Goal: Task Accomplishment & Management: Manage account settings

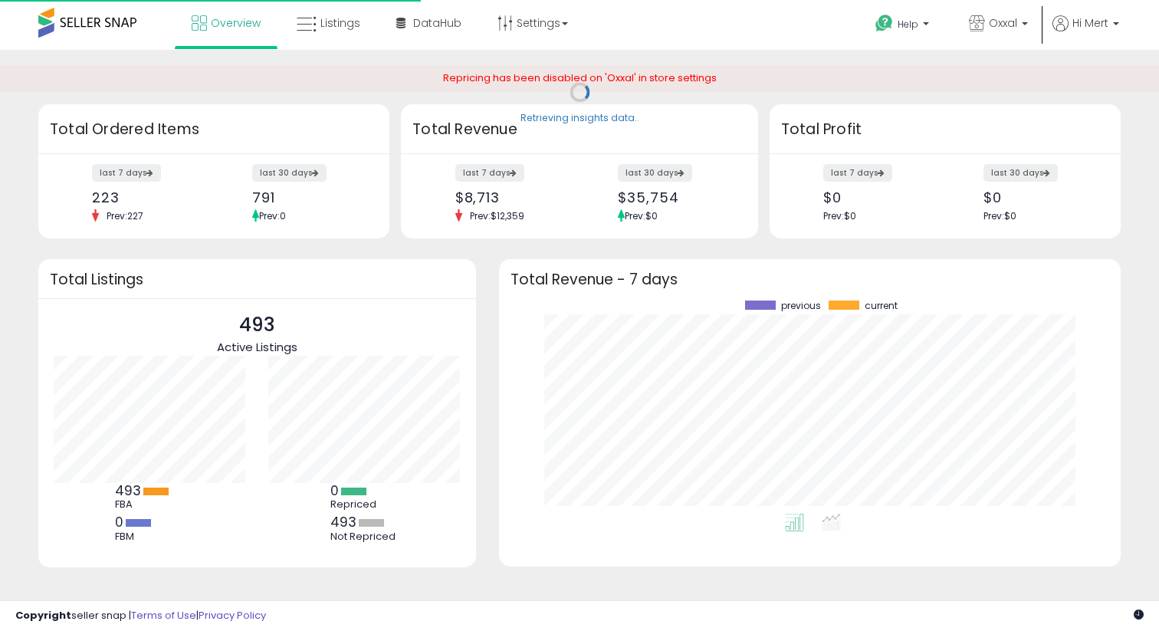
scroll to position [213, 591]
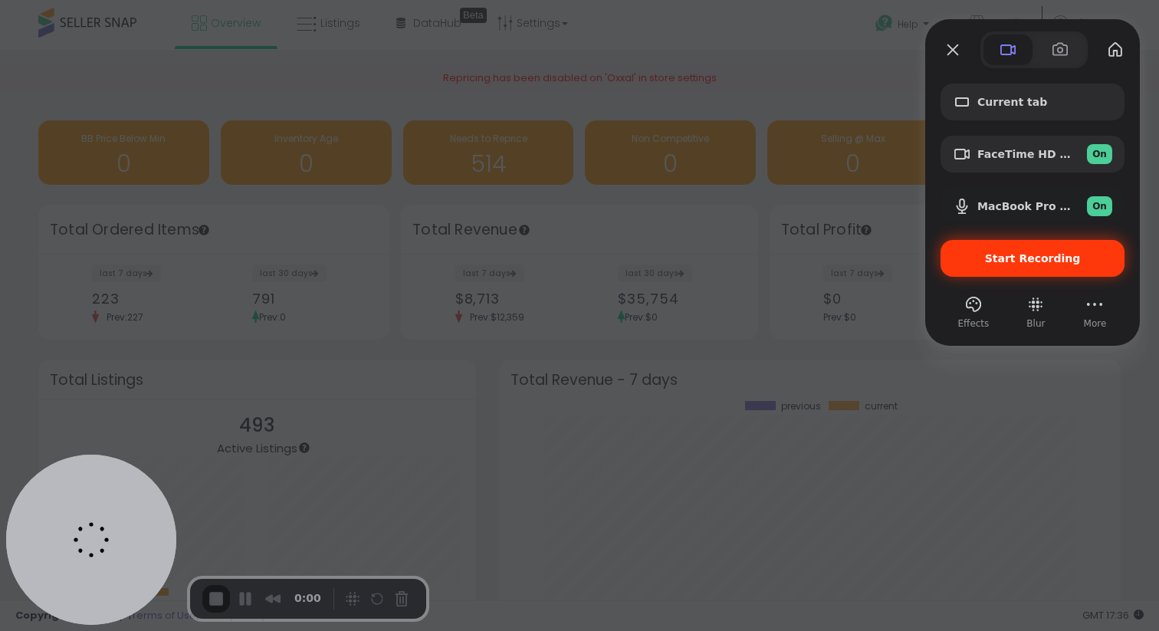
click at [1038, 260] on span "Start Recording" at bounding box center [1033, 258] width 96 height 12
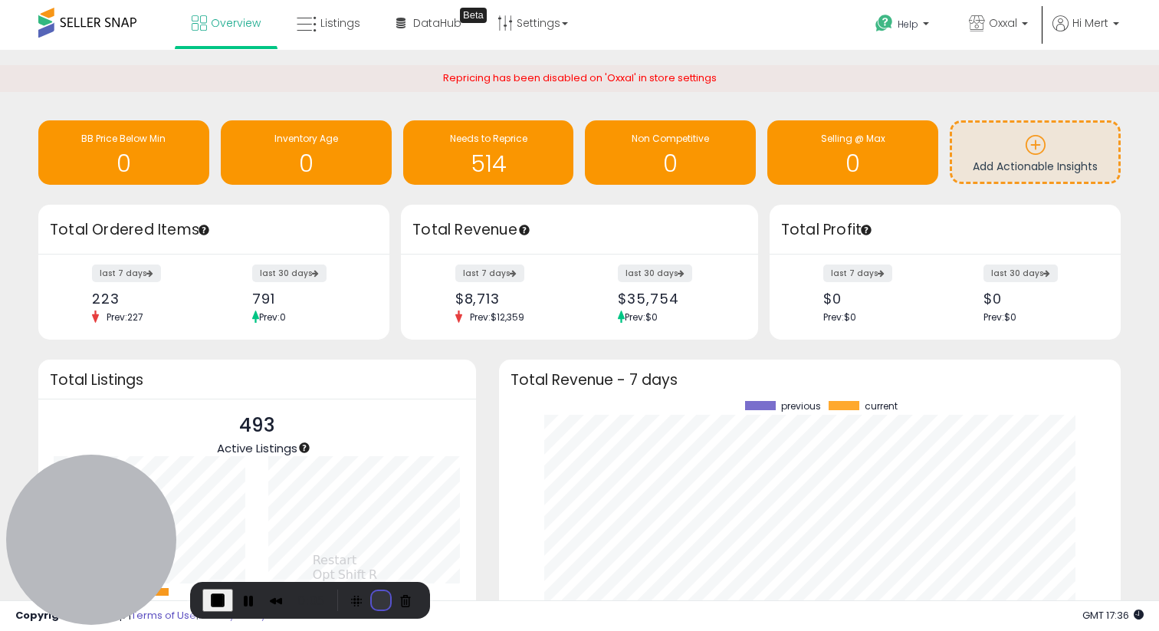
click at [373, 599] on button "Restart Recording" at bounding box center [381, 600] width 18 height 18
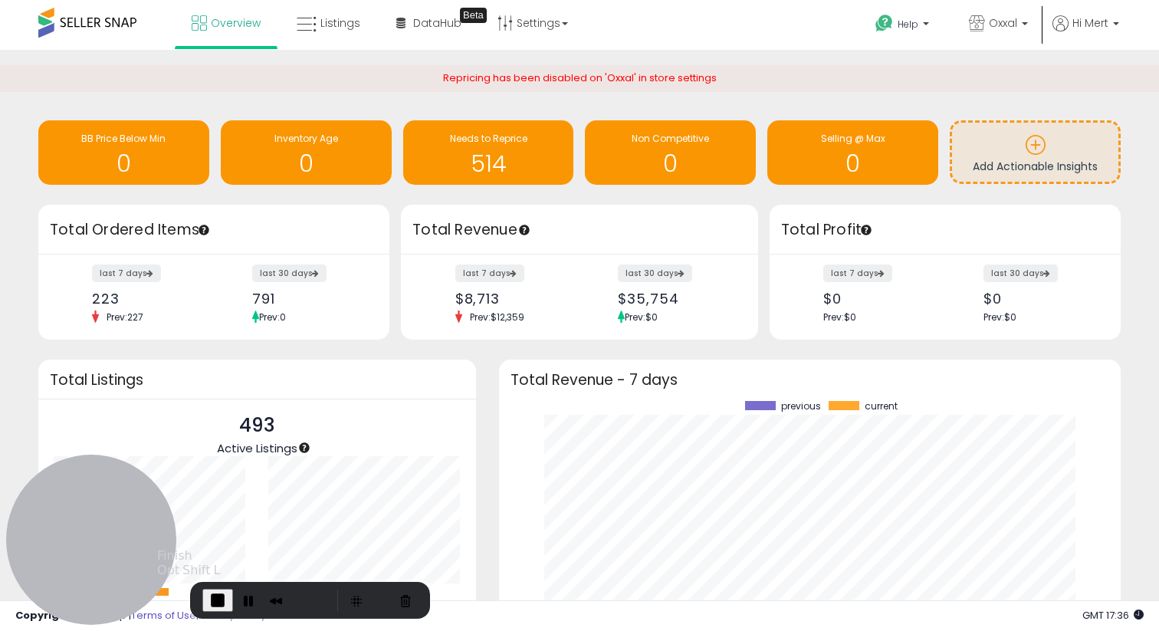
click at [222, 597] on span "End Recording" at bounding box center [218, 600] width 18 height 18
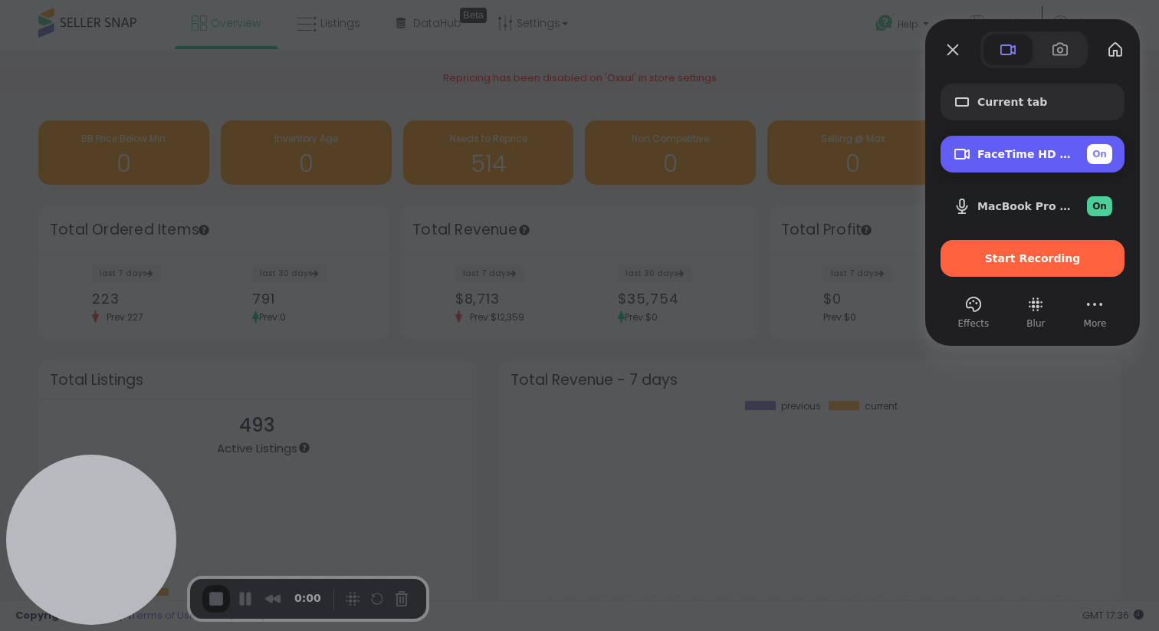
click at [1004, 146] on div "FaceTime HD Camera (3A71:F4B5) On" at bounding box center [1044, 154] width 135 height 20
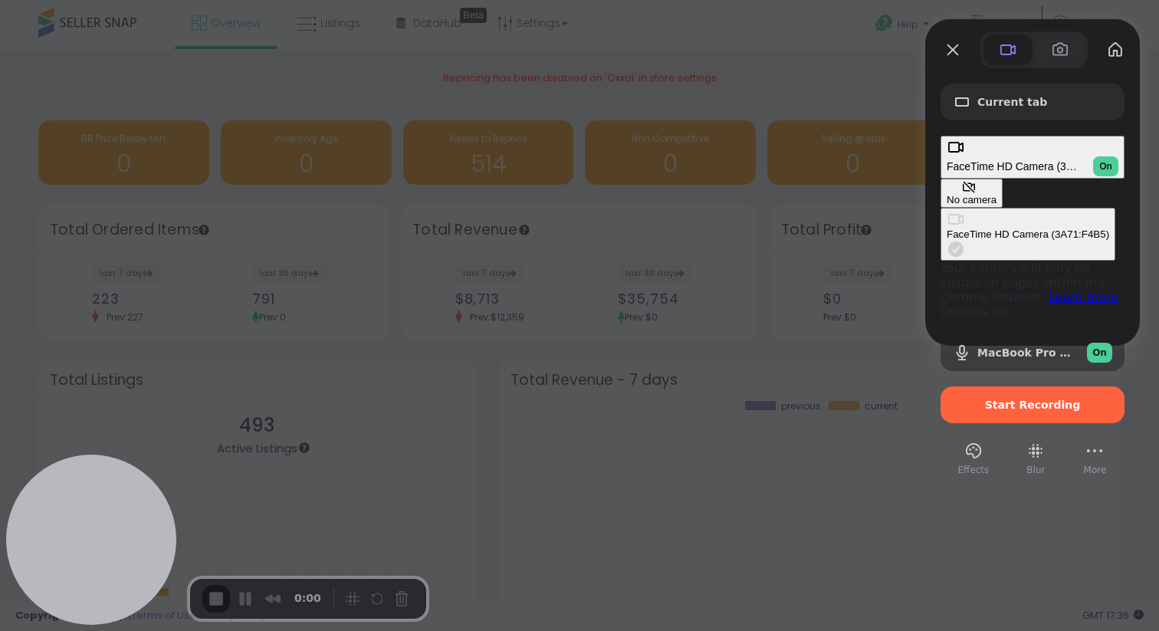
click at [947, 194] on div "No camera" at bounding box center [972, 199] width 50 height 11
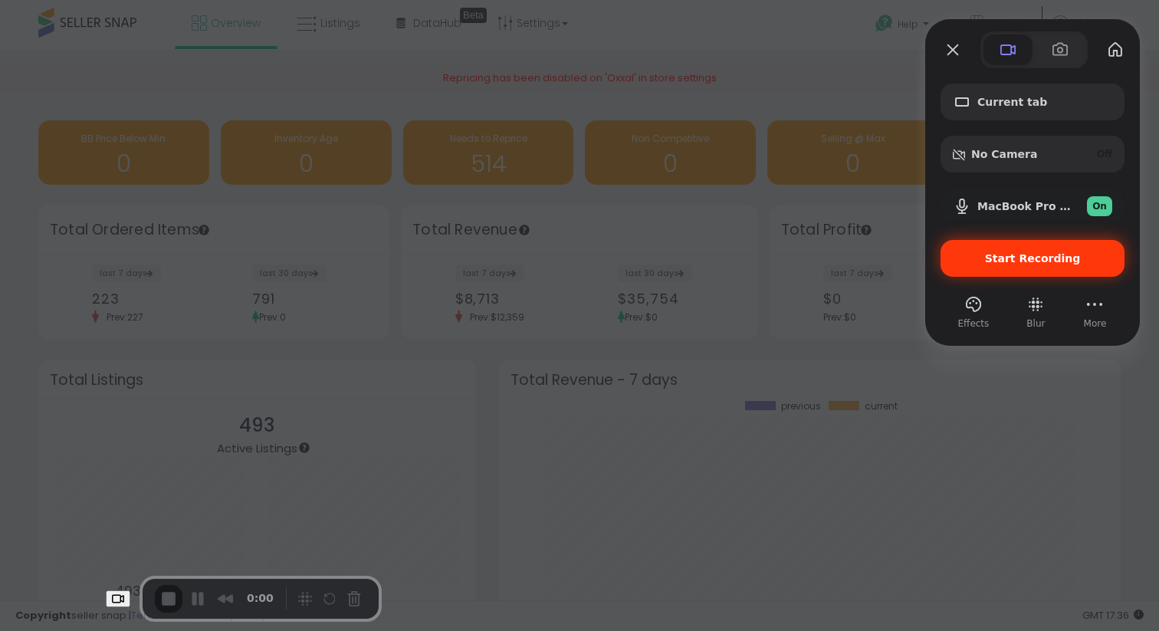
click at [1041, 264] on span "Start Recording" at bounding box center [1033, 258] width 96 height 12
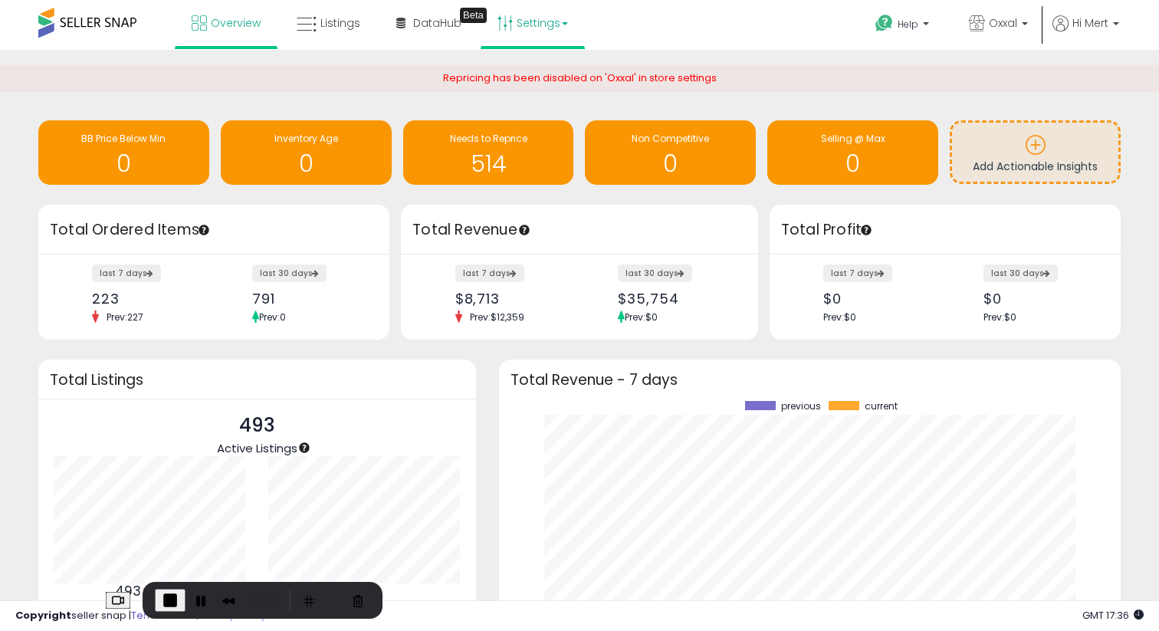
click at [539, 14] on link "Settings" at bounding box center [533, 23] width 94 height 46
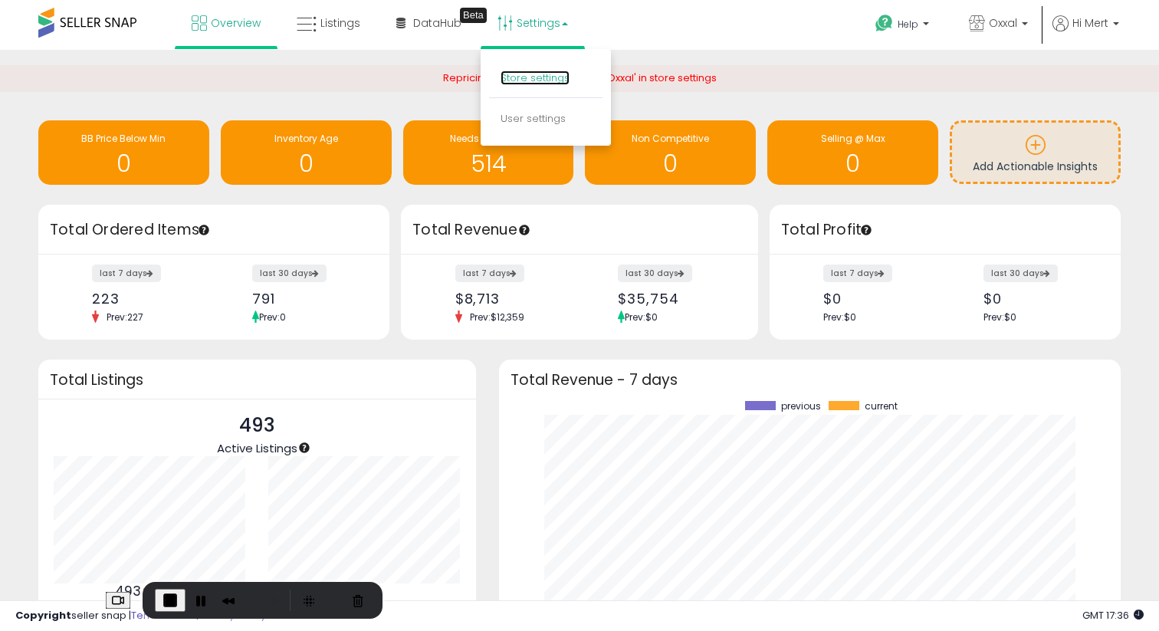
click at [539, 80] on link "Store settings" at bounding box center [535, 78] width 69 height 15
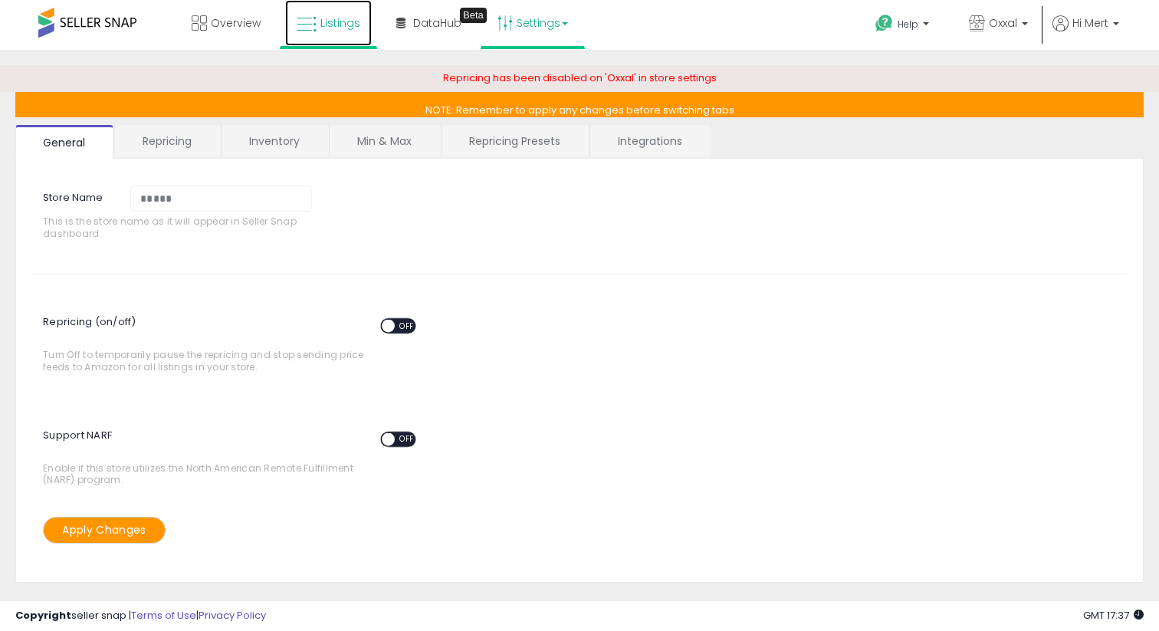
click at [350, 28] on span "Listings" at bounding box center [340, 22] width 40 height 15
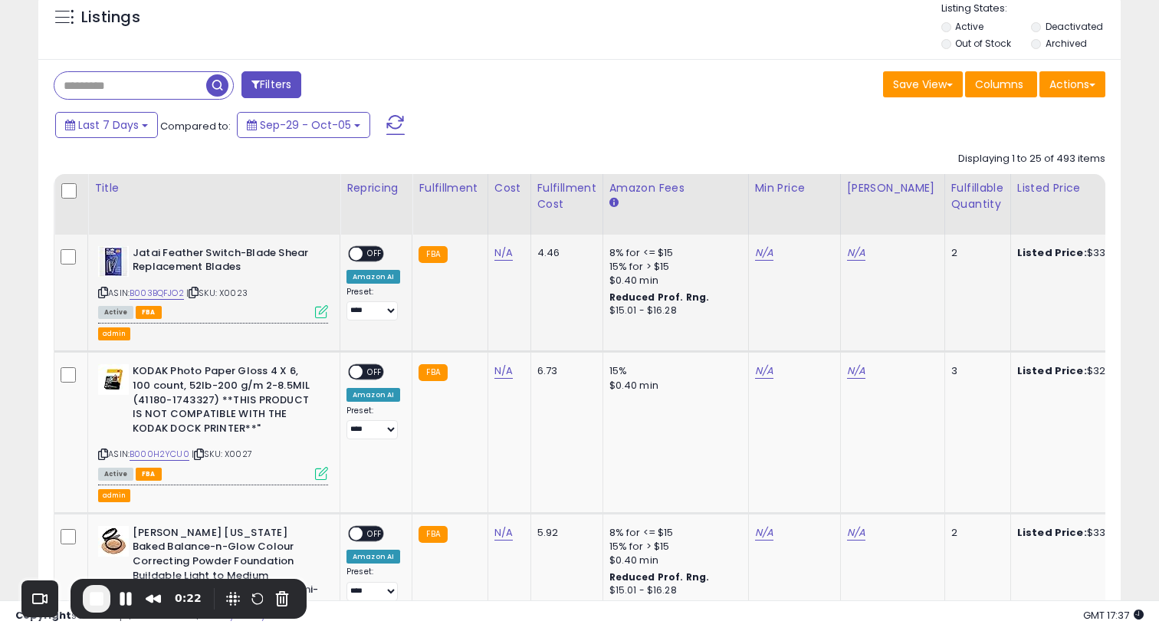
scroll to position [611, 0]
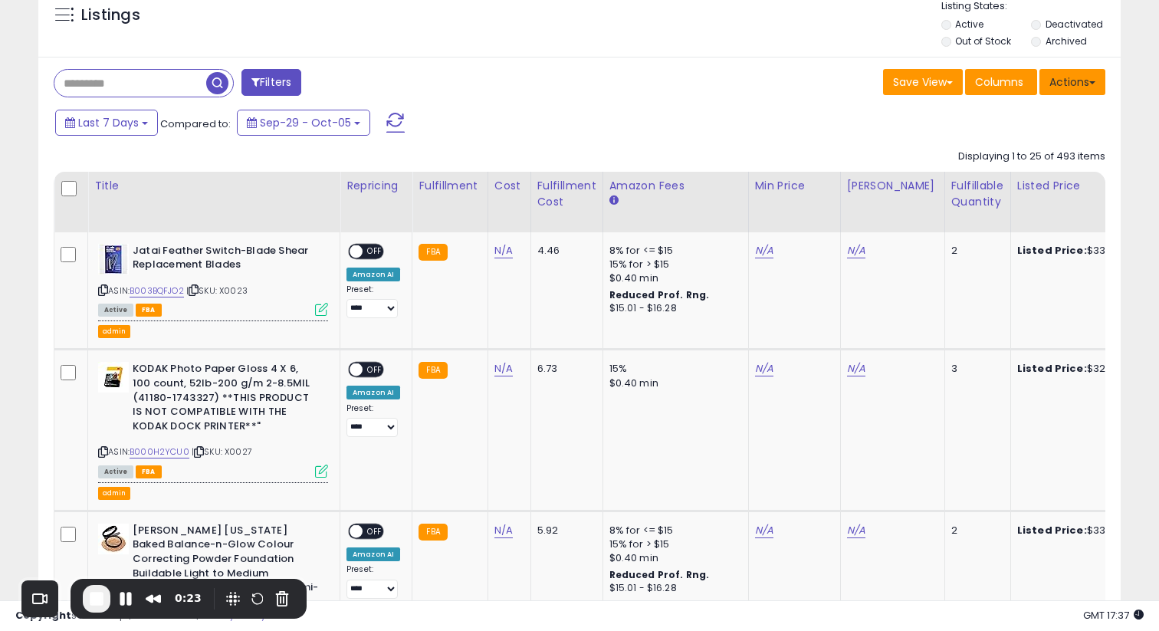
click at [1066, 83] on button "Actions" at bounding box center [1072, 82] width 66 height 26
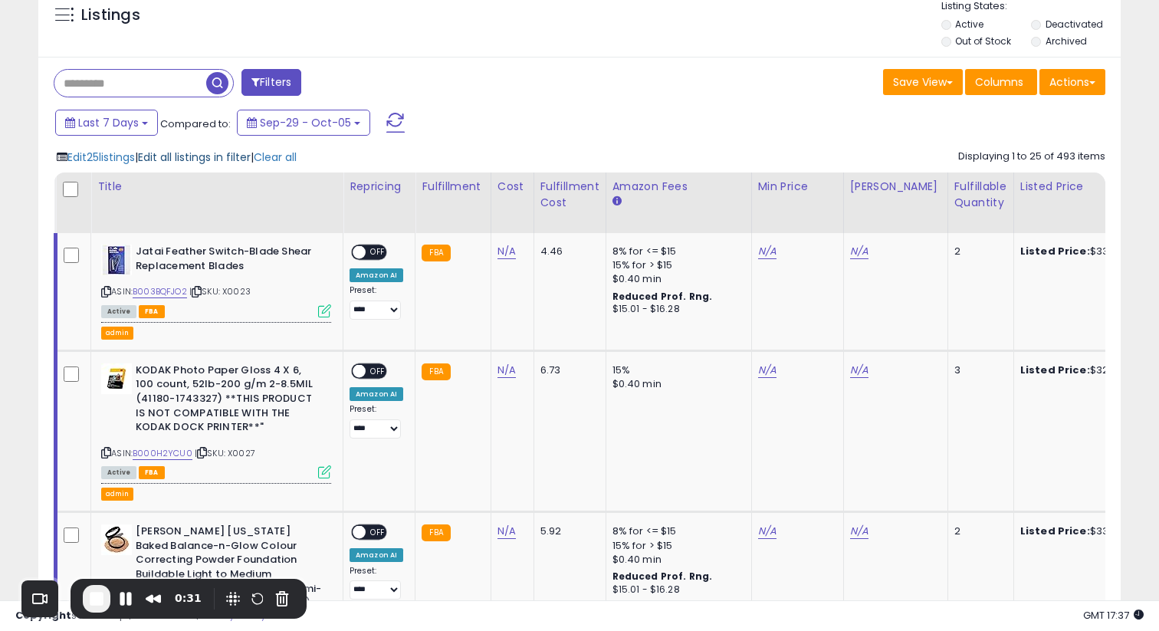
click at [182, 157] on span "Edit all listings in filter" at bounding box center [194, 156] width 113 height 15
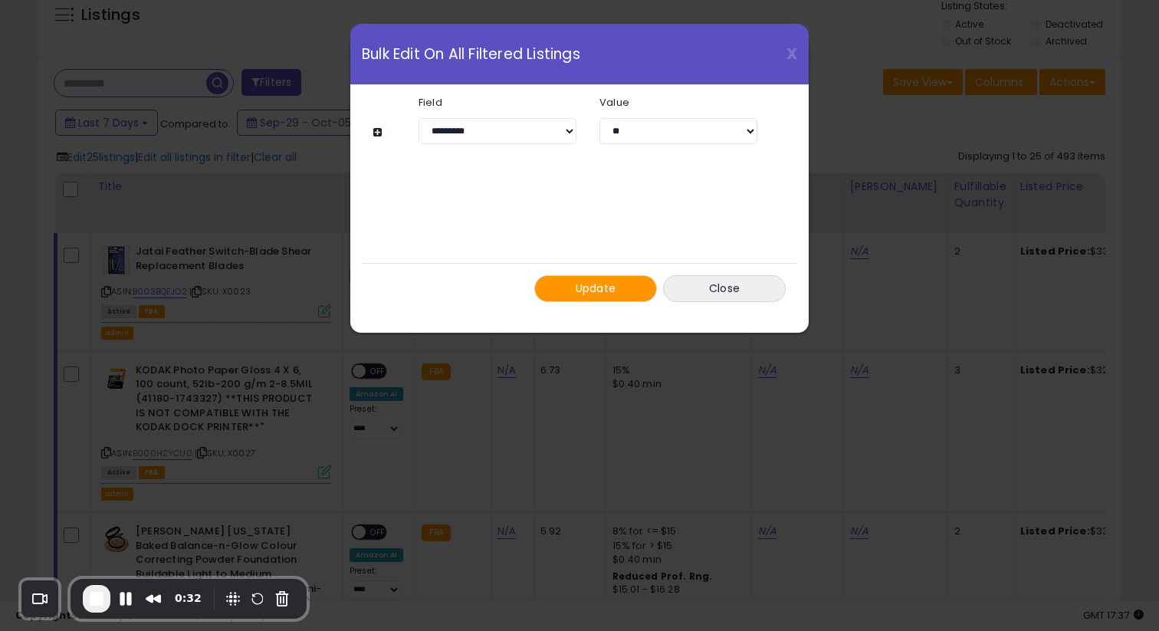
click at [863, 110] on div "**********" at bounding box center [579, 315] width 1159 height 631
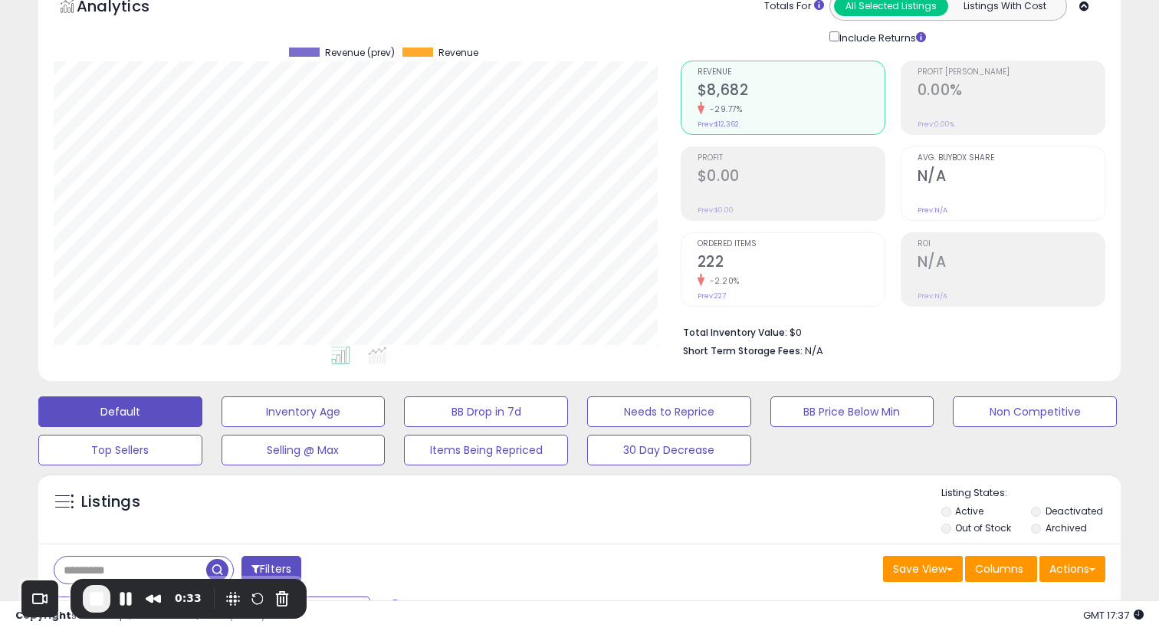
scroll to position [0, 0]
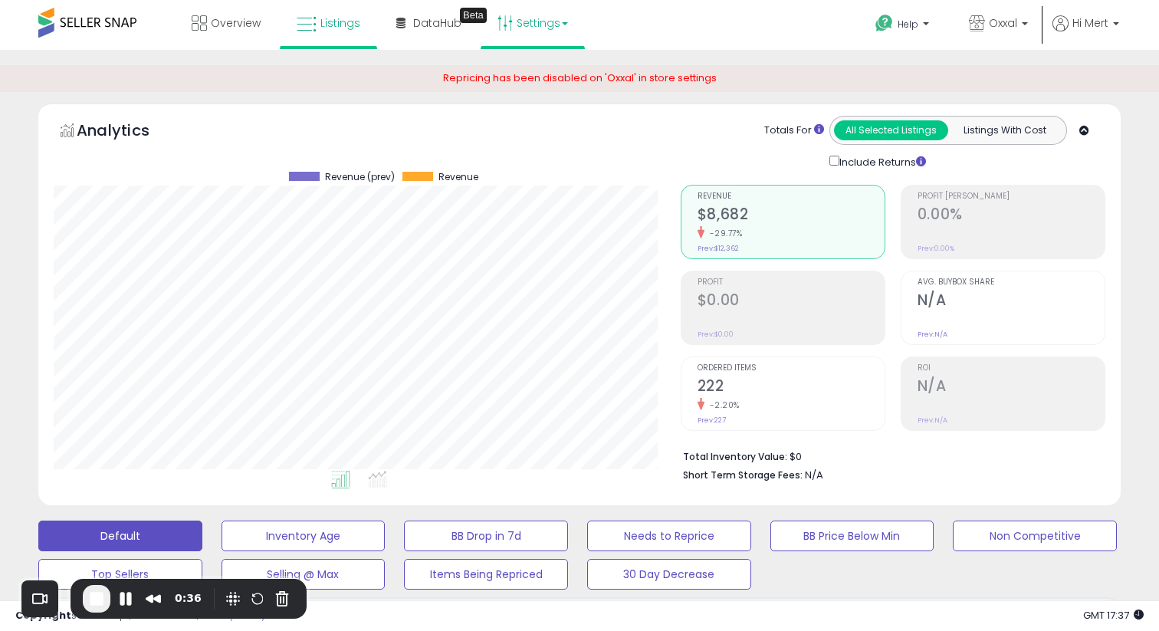
click at [527, 21] on link "Settings" at bounding box center [533, 23] width 94 height 46
click at [527, 74] on link "Store settings" at bounding box center [535, 78] width 69 height 15
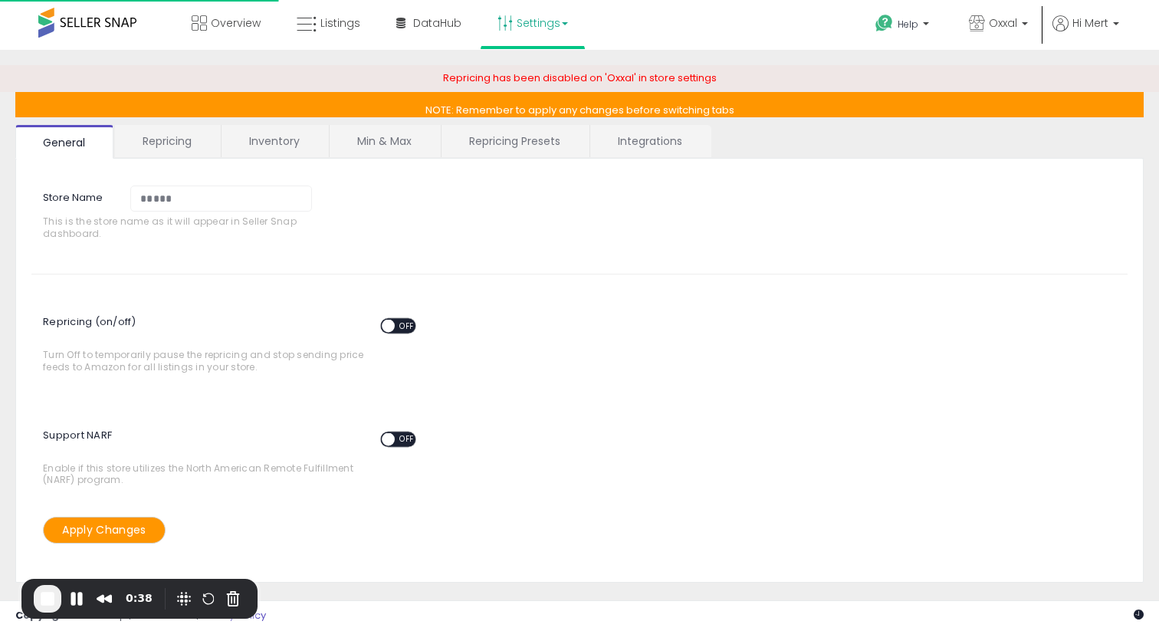
click at [641, 145] on link "Integrations" at bounding box center [650, 141] width 120 height 32
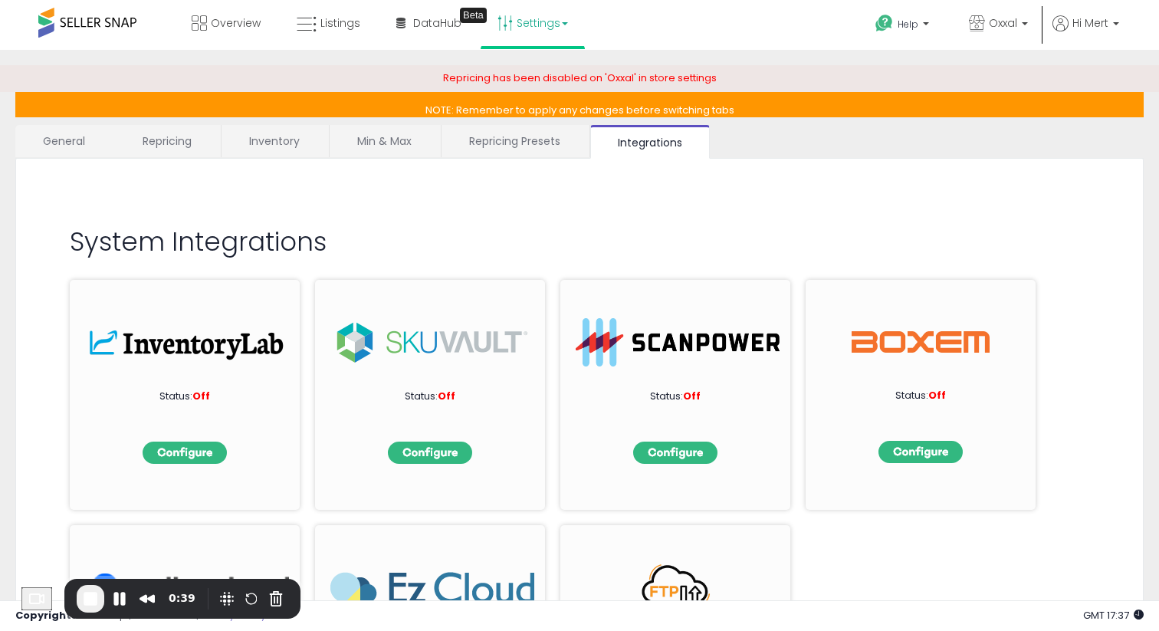
click at [379, 146] on link "Min & Max" at bounding box center [385, 141] width 110 height 32
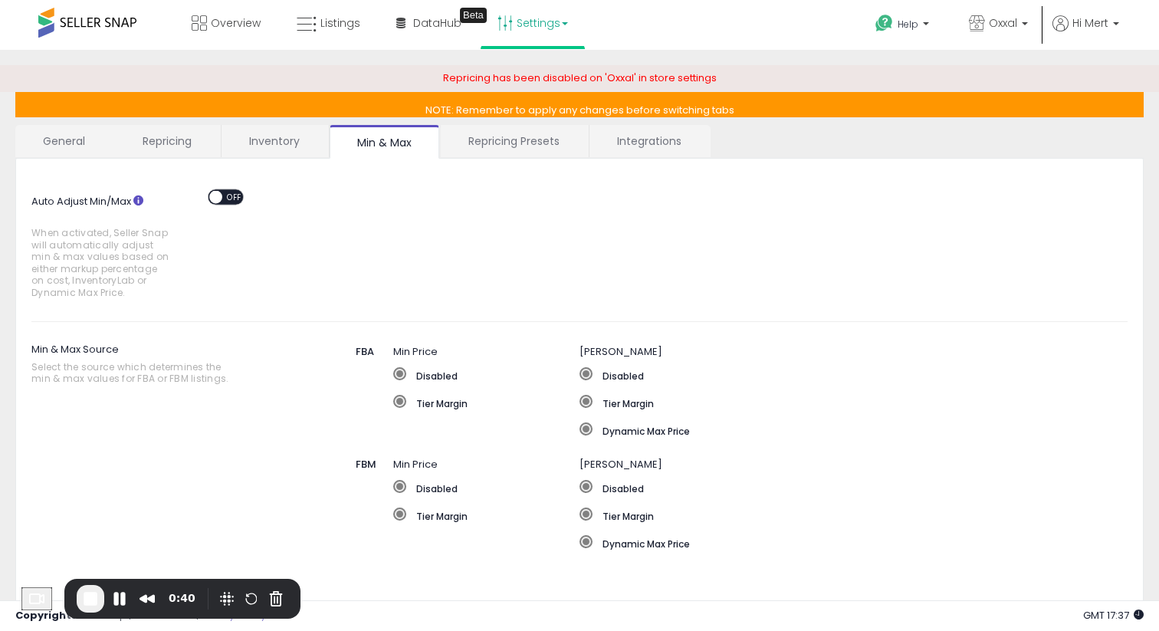
scroll to position [42, 0]
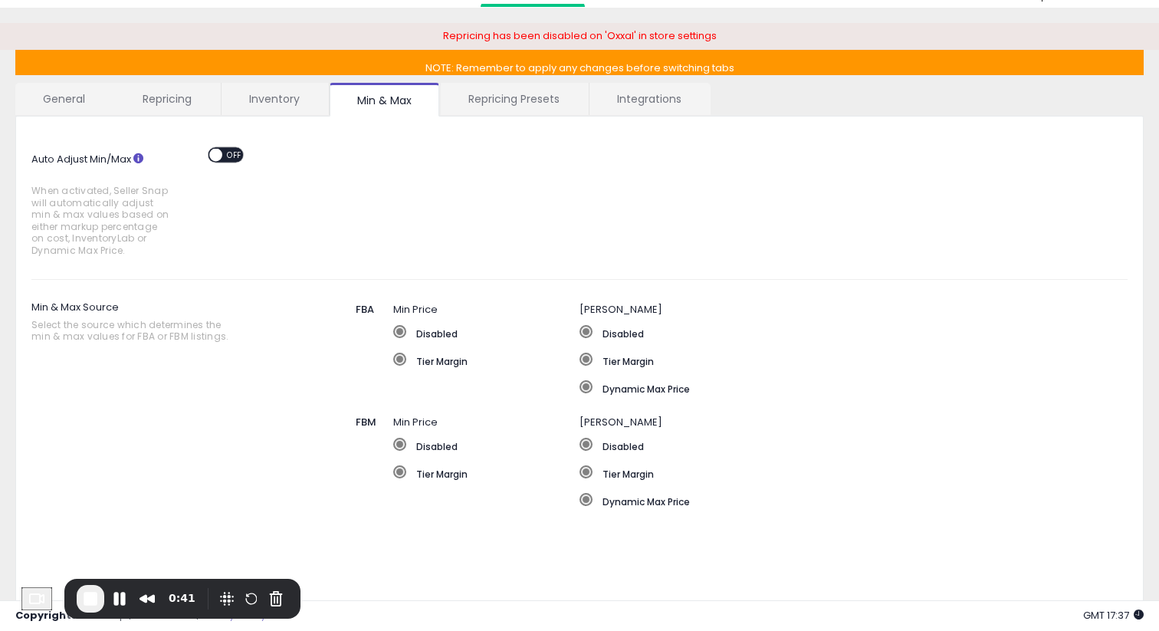
click at [224, 159] on div "ON OFF" at bounding box center [209, 155] width 36 height 13
click at [224, 153] on span "OFF" at bounding box center [234, 155] width 25 height 13
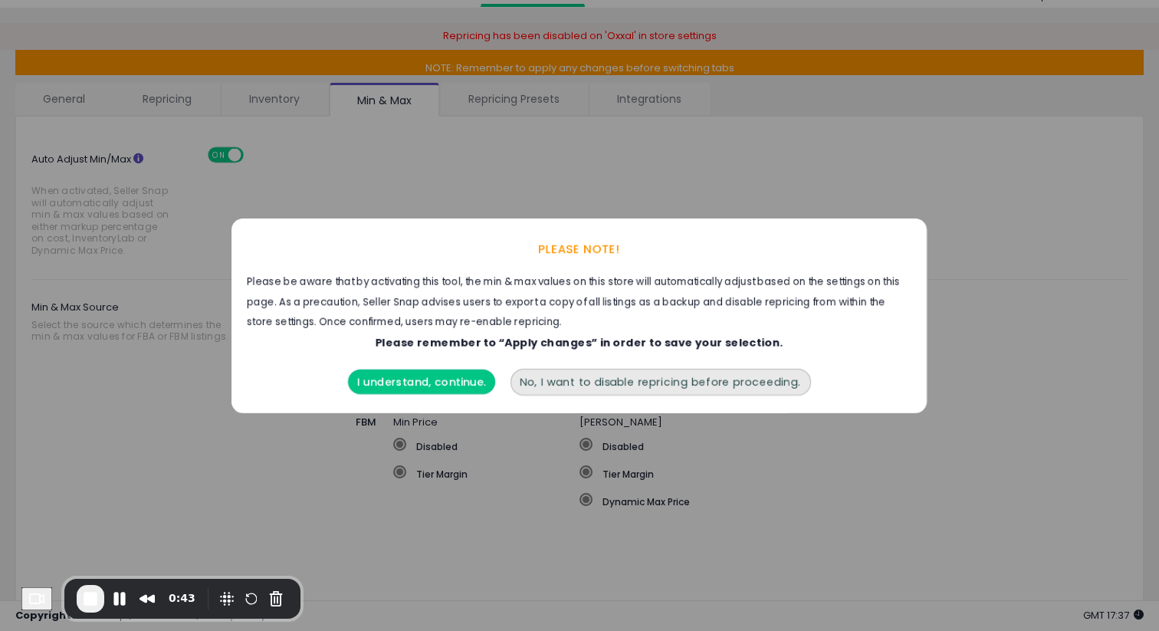
click at [423, 384] on button "I understand, continue." at bounding box center [421, 381] width 147 height 25
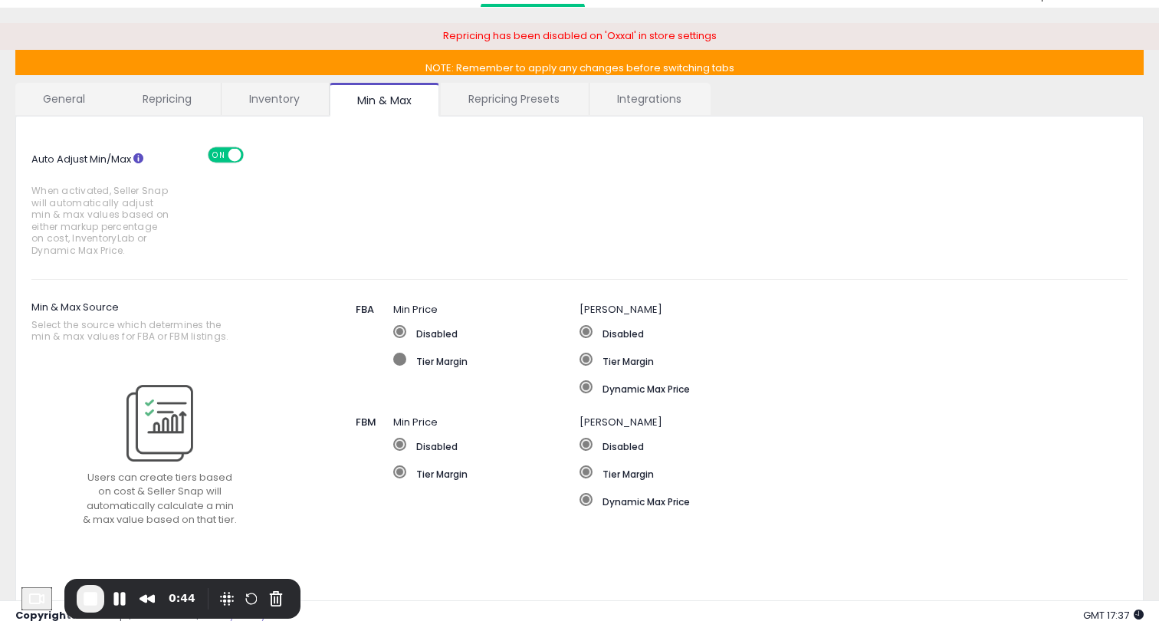
click at [424, 363] on label "Tier Margin" at bounding box center [486, 360] width 186 height 15
type input "***"
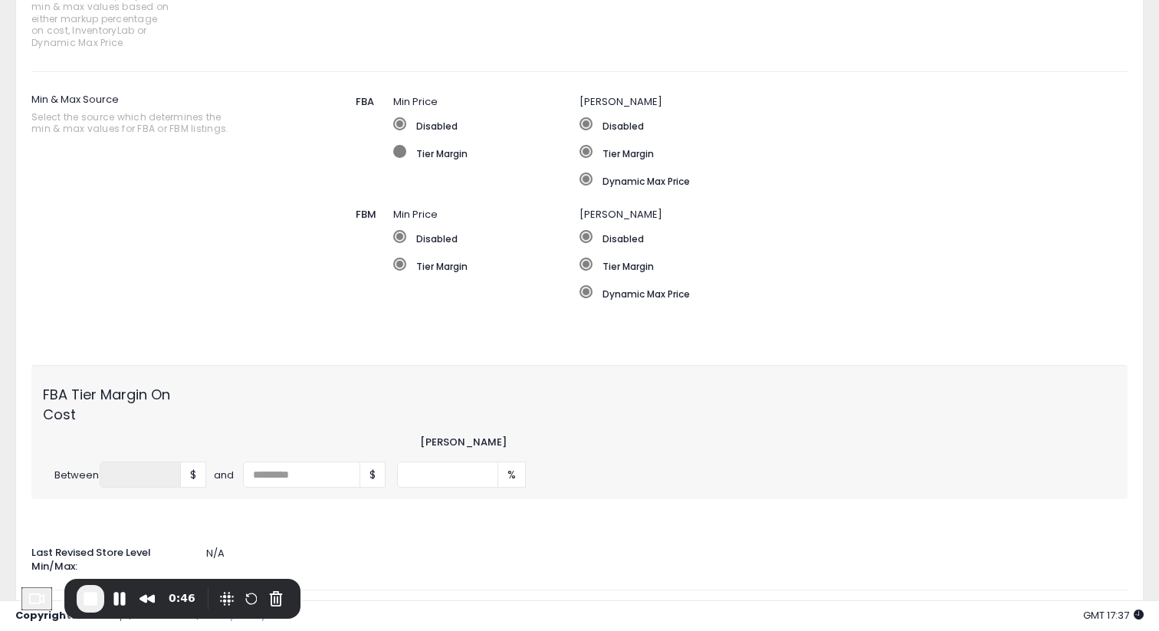
scroll to position [251, 0]
drag, startPoint x: 433, startPoint y: 475, endPoint x: 373, endPoint y: 475, distance: 59.8
click at [376, 475] on div "Between * $ and $ *** %" at bounding box center [579, 473] width 1096 height 26
click at [379, 409] on div "FBA Tier Margin On Cost" at bounding box center [579, 399] width 1096 height 48
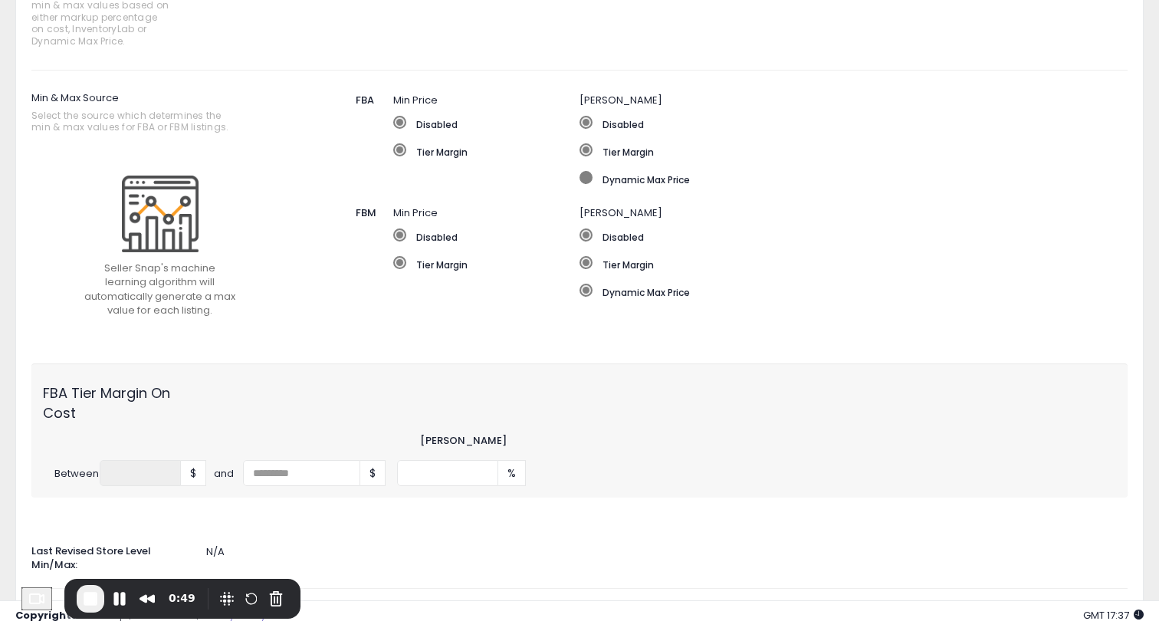
click at [615, 181] on label "Dynamic Max Price" at bounding box center [813, 178] width 466 height 15
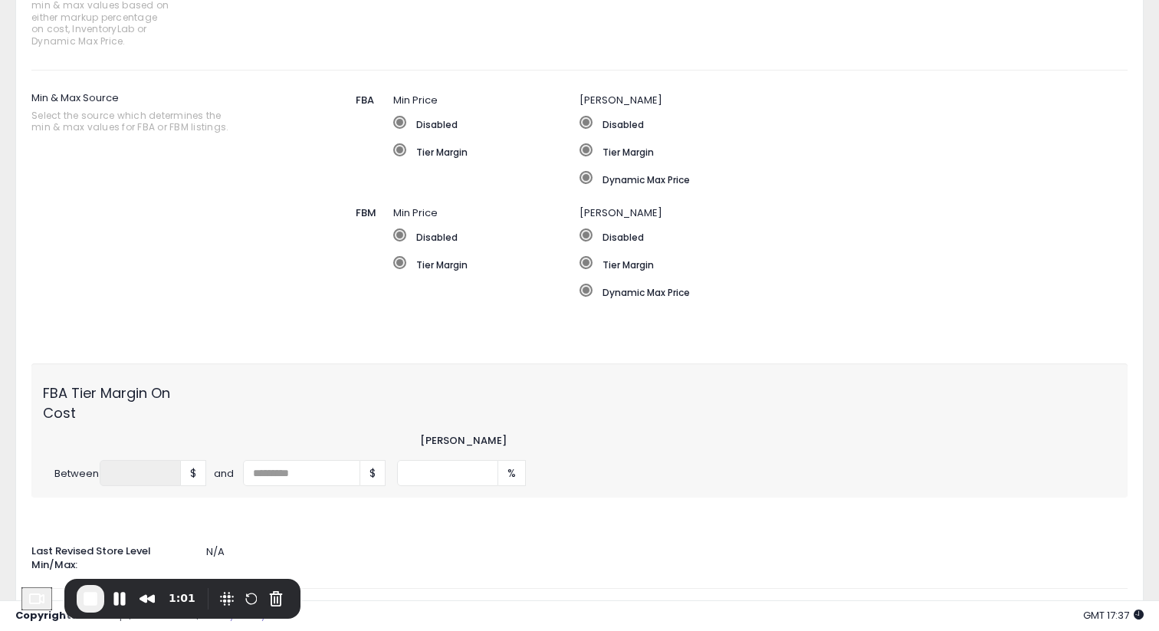
scroll to position [0, 0]
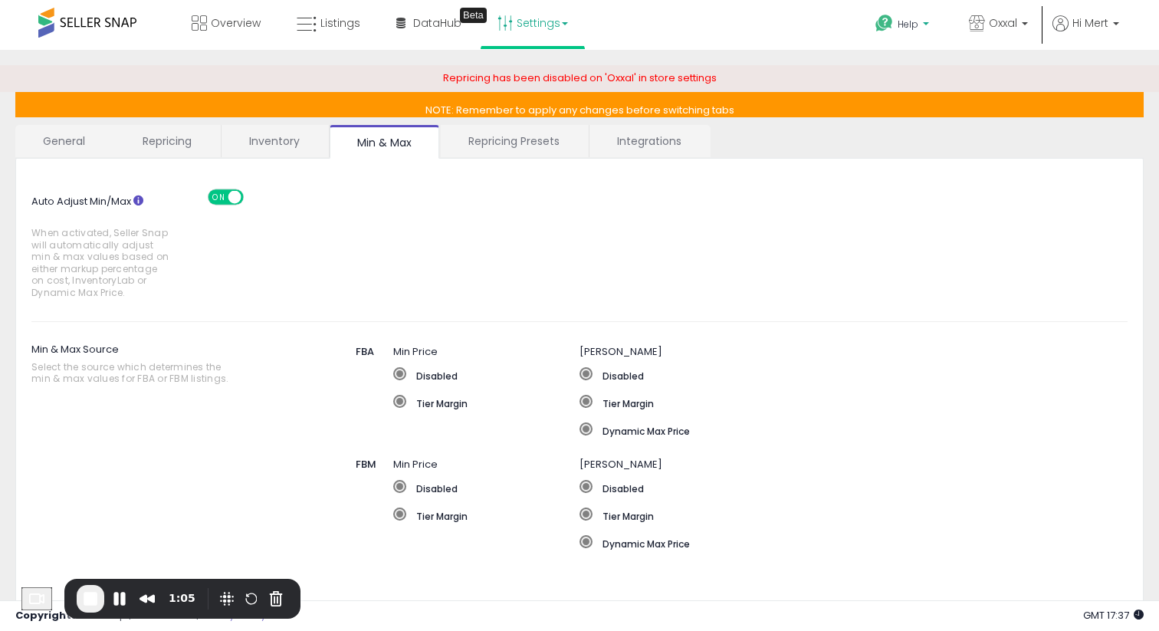
click at [913, 26] on span "Help" at bounding box center [908, 24] width 21 height 13
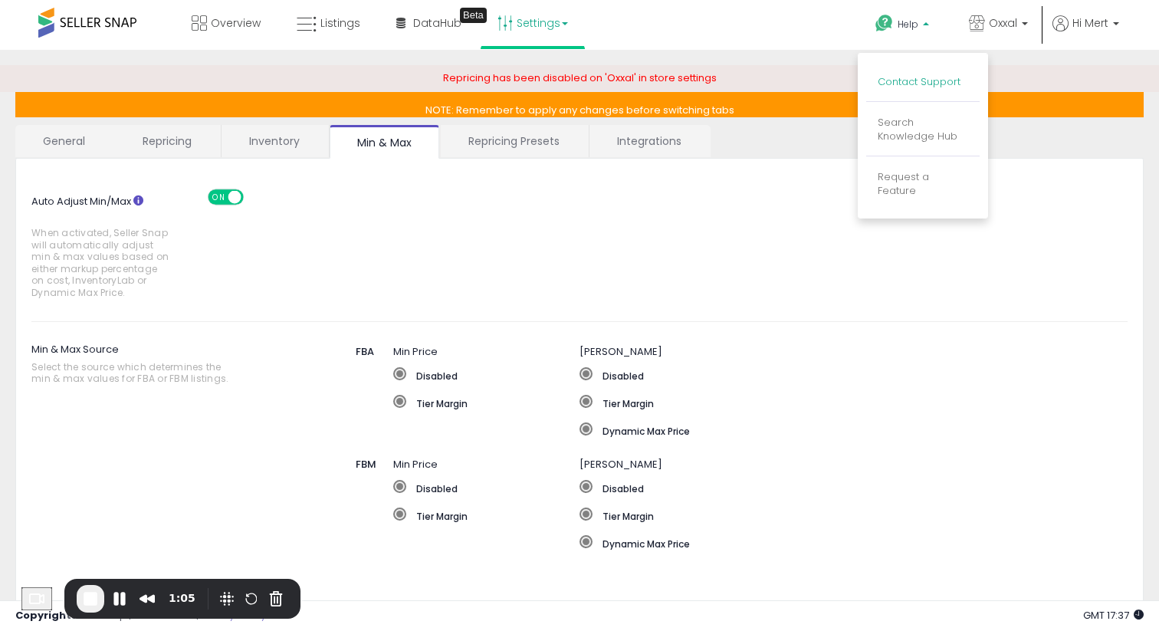
click at [901, 85] on link "Contact Support" at bounding box center [919, 81] width 83 height 15
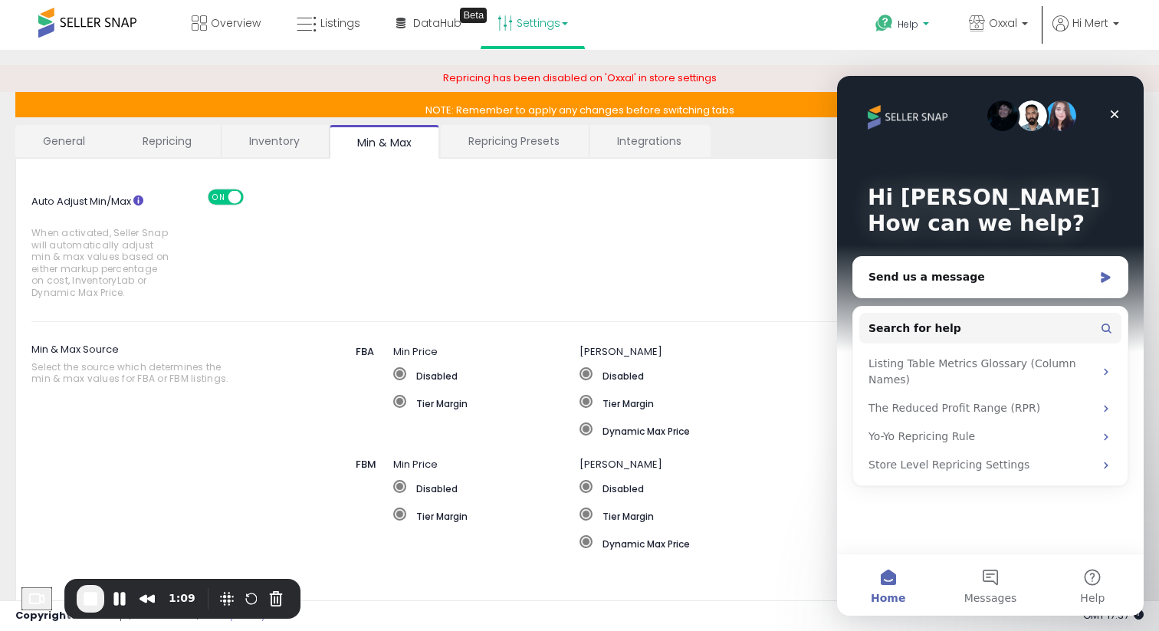
click at [909, 31] on p "Help" at bounding box center [904, 26] width 58 height 17
click at [446, 38] on link "DataHub Beta" at bounding box center [429, 23] width 88 height 46
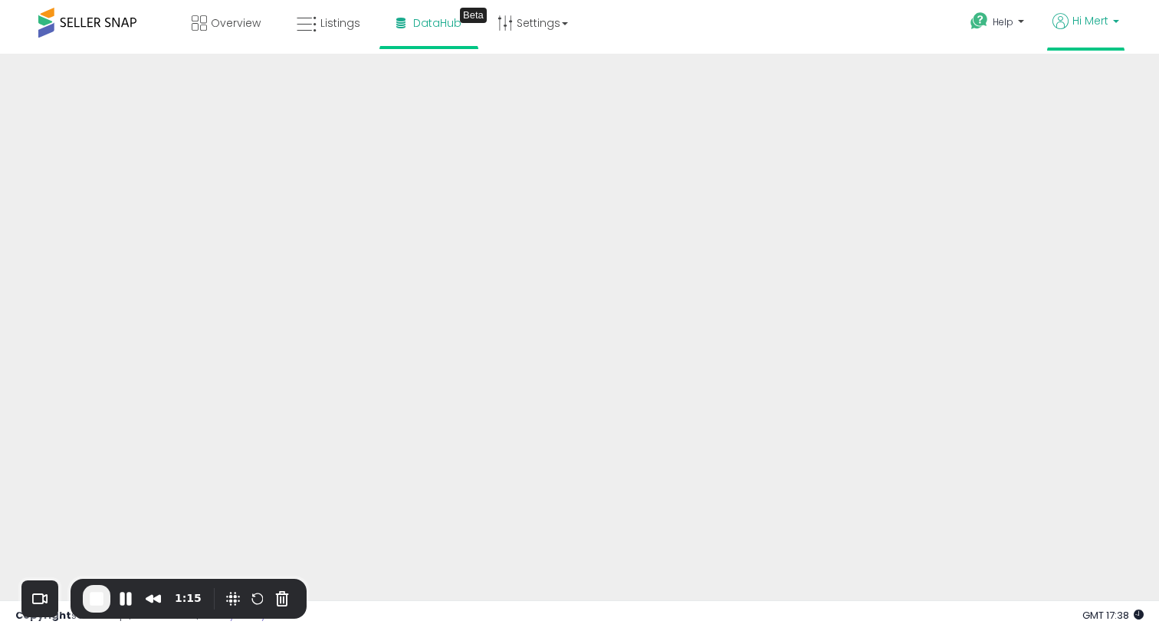
click at [1092, 16] on span "Hi Mert" at bounding box center [1090, 20] width 36 height 15
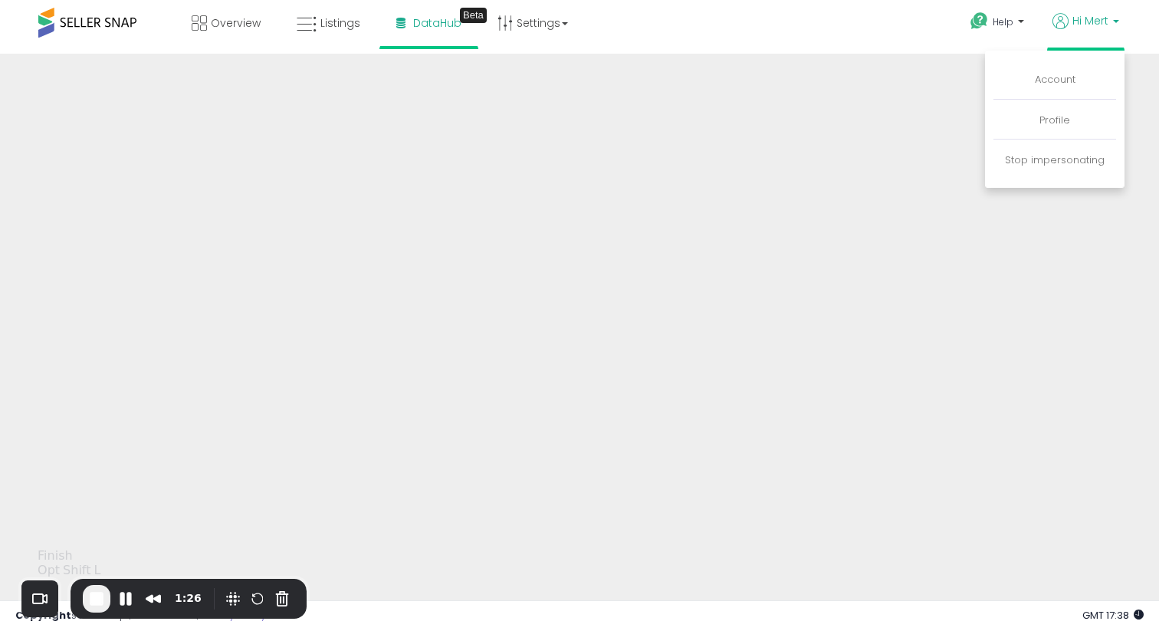
click at [97, 610] on button "End Recording" at bounding box center [97, 599] width 28 height 28
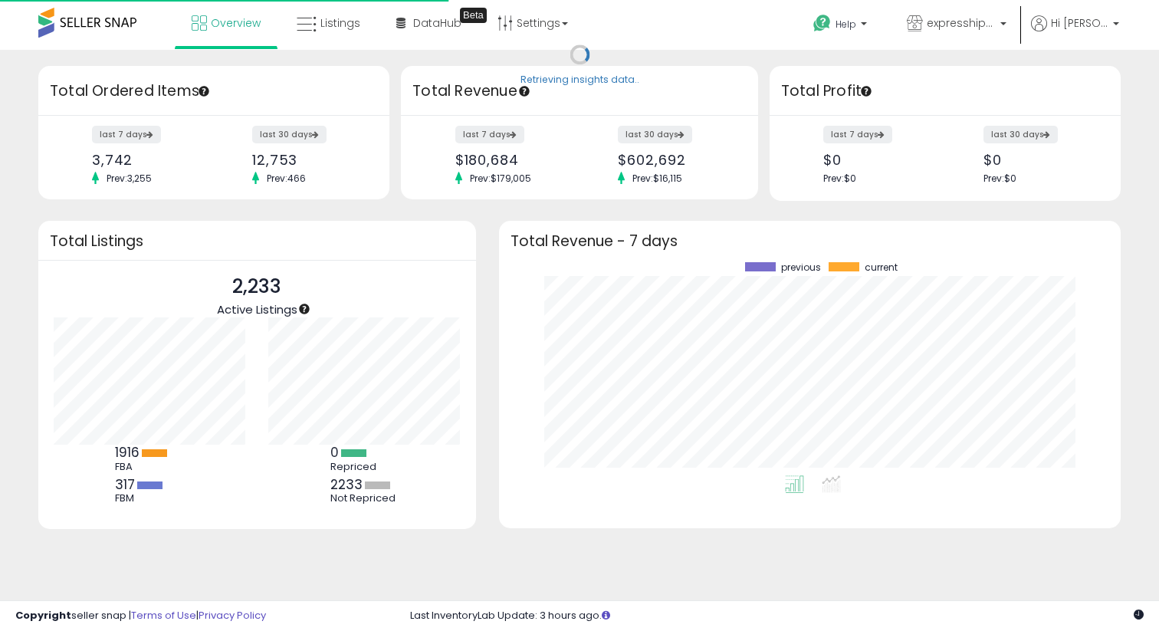
scroll to position [213, 591]
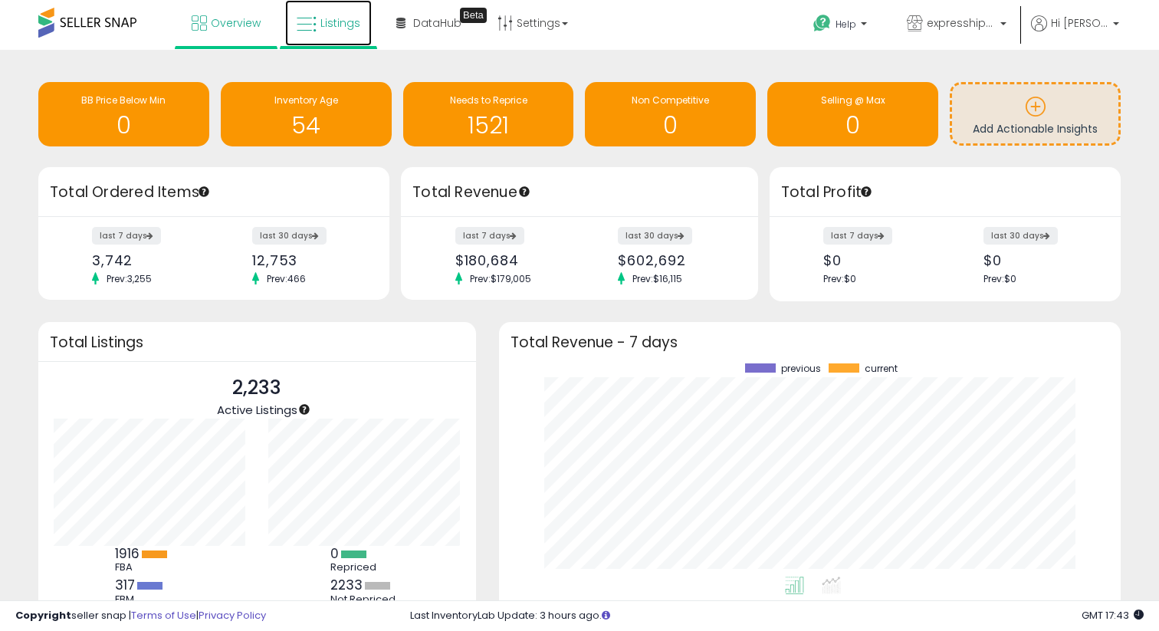
click at [327, 21] on span "Listings" at bounding box center [340, 22] width 40 height 15
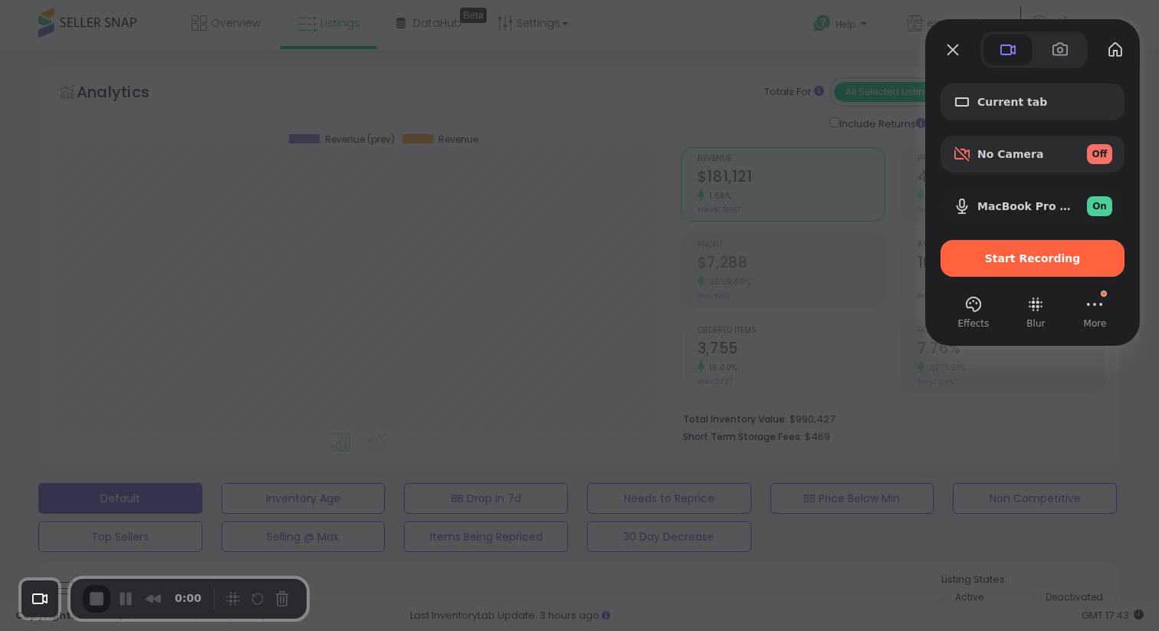
scroll to position [314, 626]
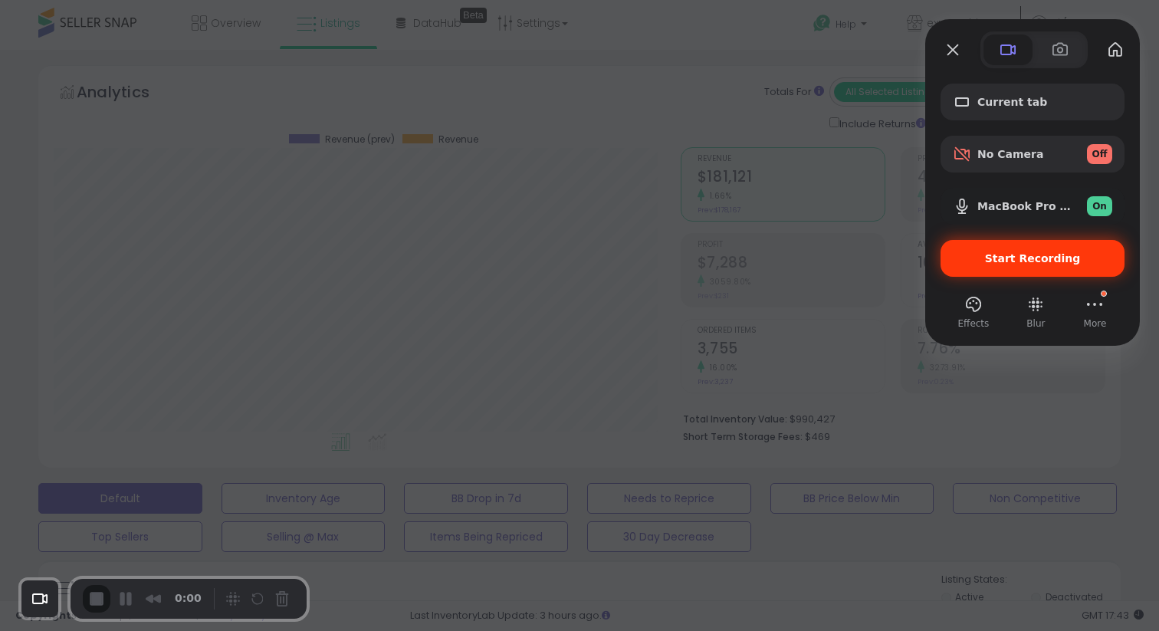
click at [974, 268] on div "Start Recording" at bounding box center [1033, 258] width 184 height 37
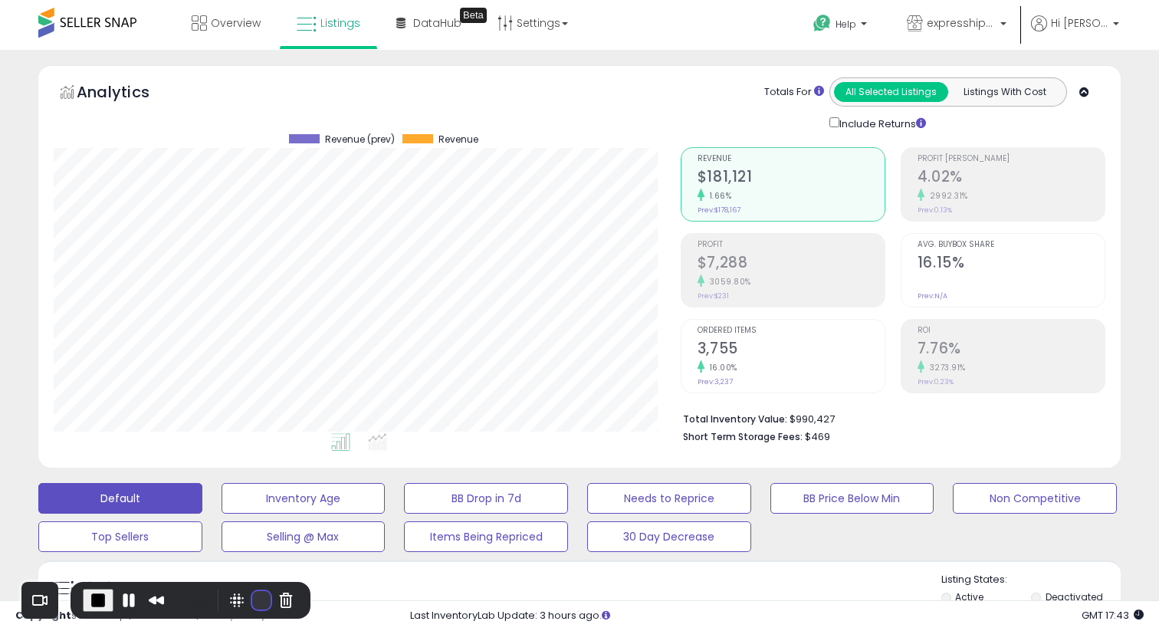
click at [252, 601] on button "Restart Recording" at bounding box center [261, 600] width 18 height 18
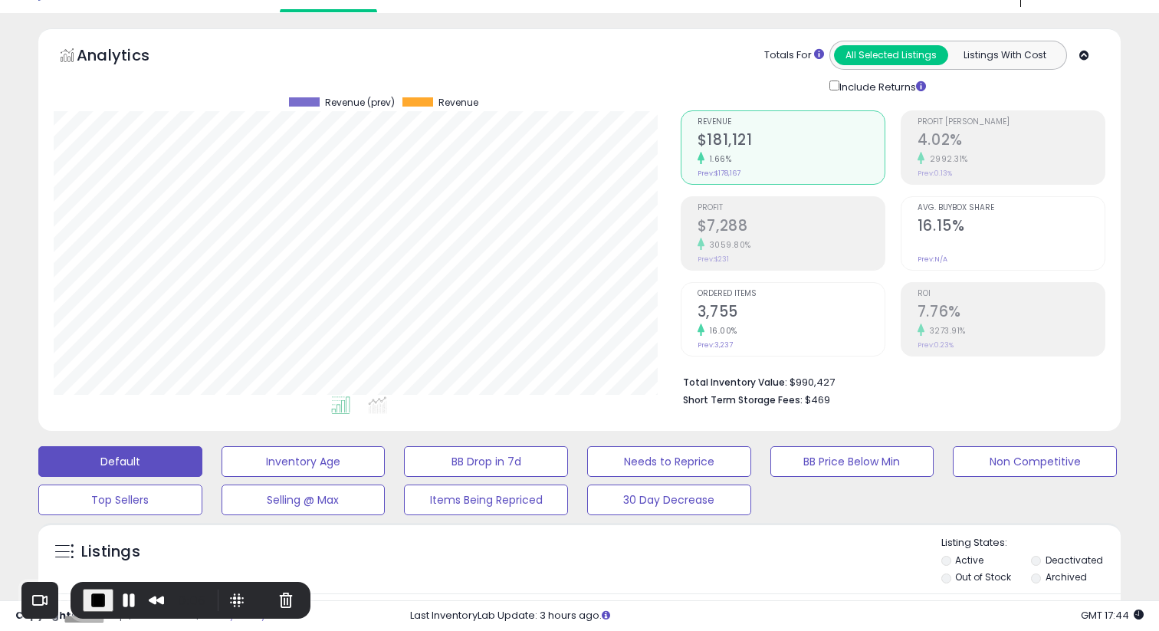
scroll to position [0, 0]
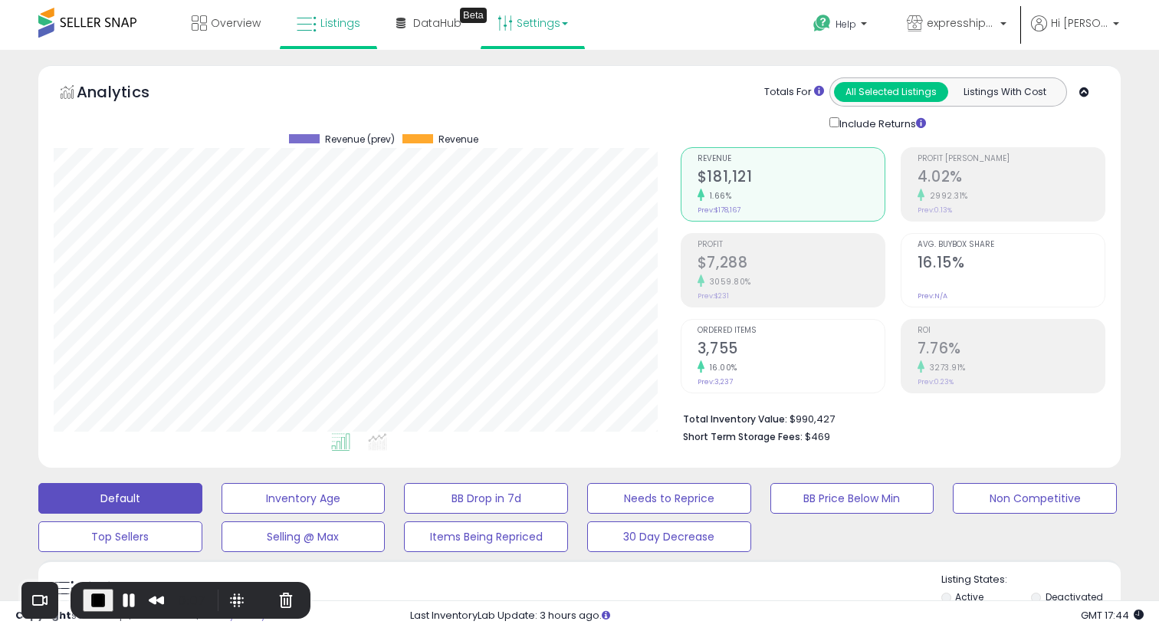
click at [533, 21] on link "Settings" at bounding box center [533, 23] width 94 height 46
click at [529, 80] on link "Store settings" at bounding box center [535, 78] width 69 height 15
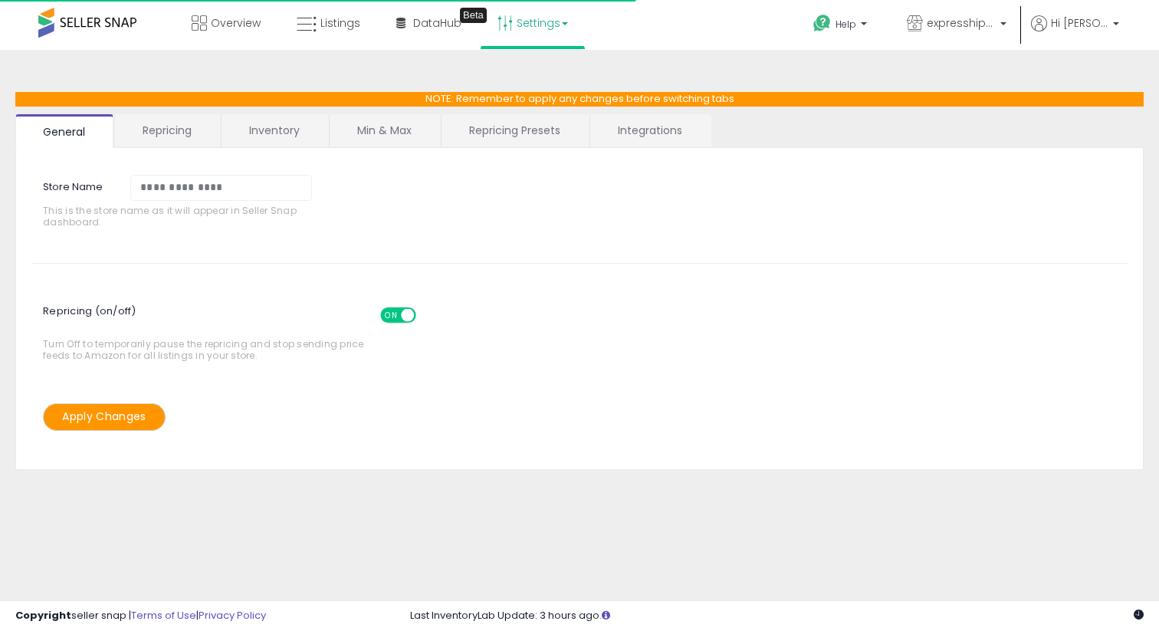
click at [649, 131] on link "Integrations" at bounding box center [650, 130] width 120 height 32
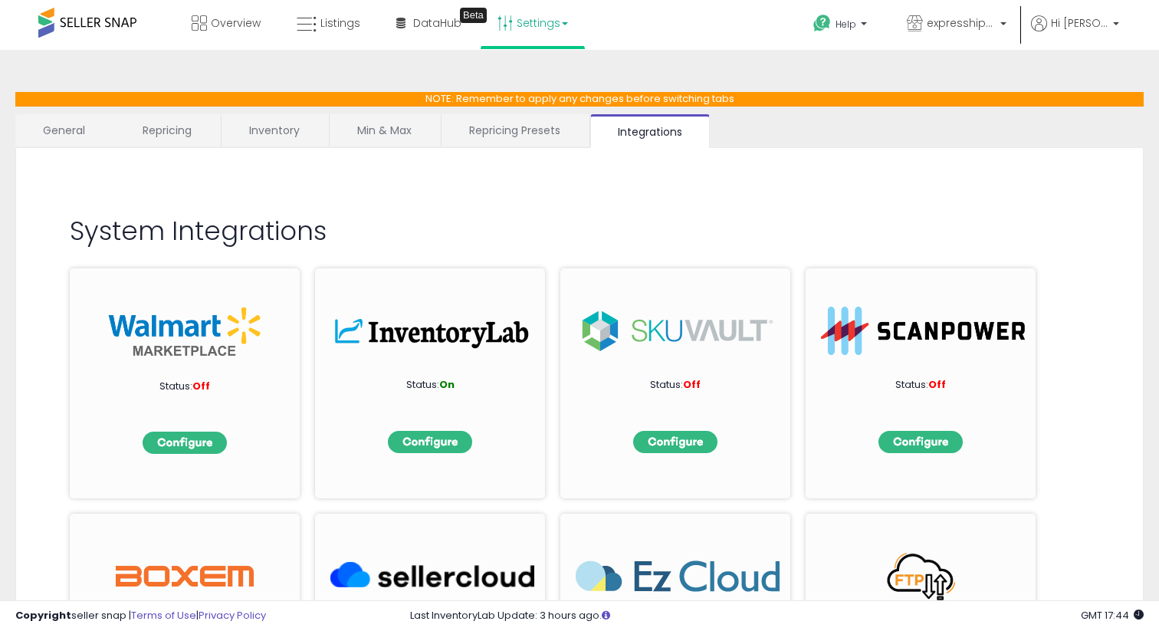
click at [408, 128] on link "Min & Max" at bounding box center [385, 130] width 110 height 32
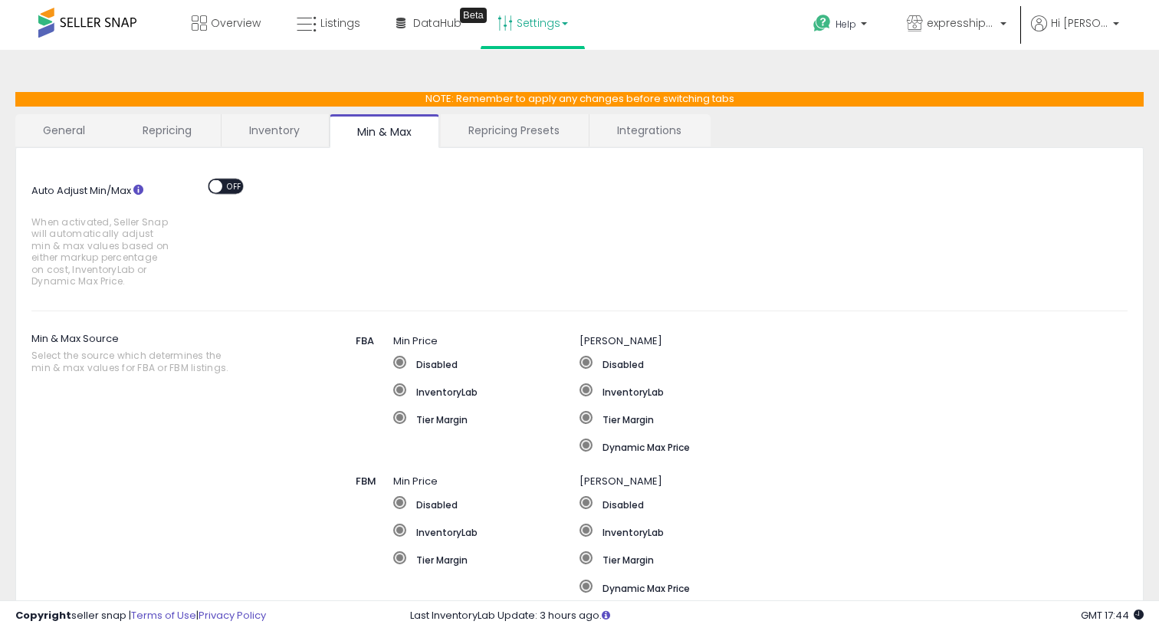
click at [230, 189] on span "OFF" at bounding box center [234, 185] width 25 height 13
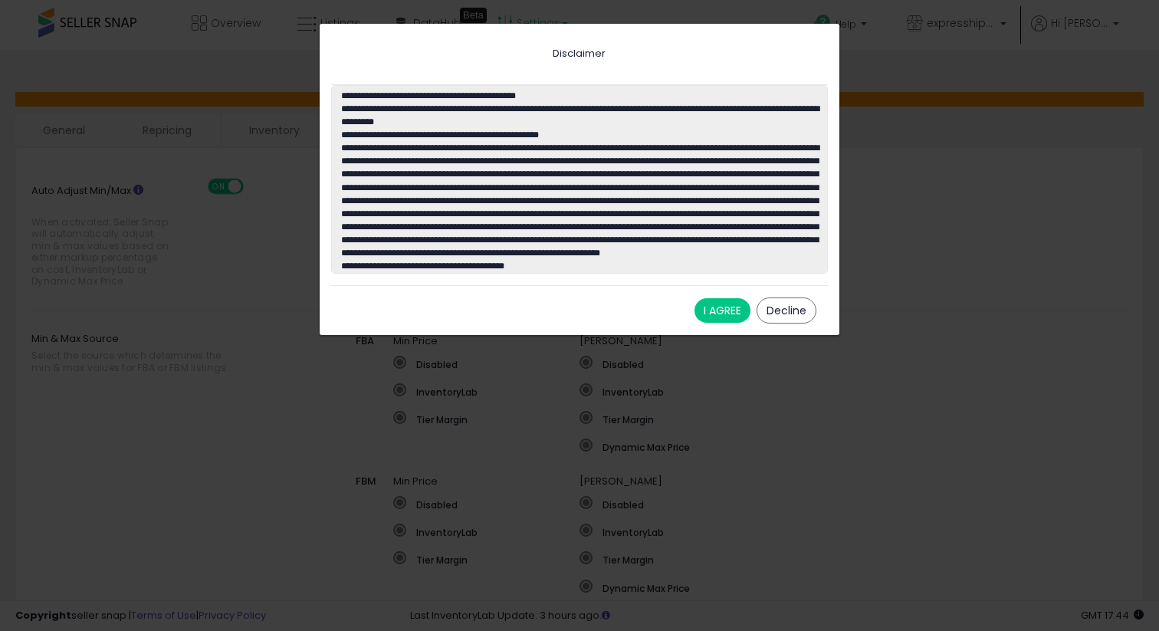
click at [741, 307] on button "I AGREE" at bounding box center [723, 310] width 56 height 25
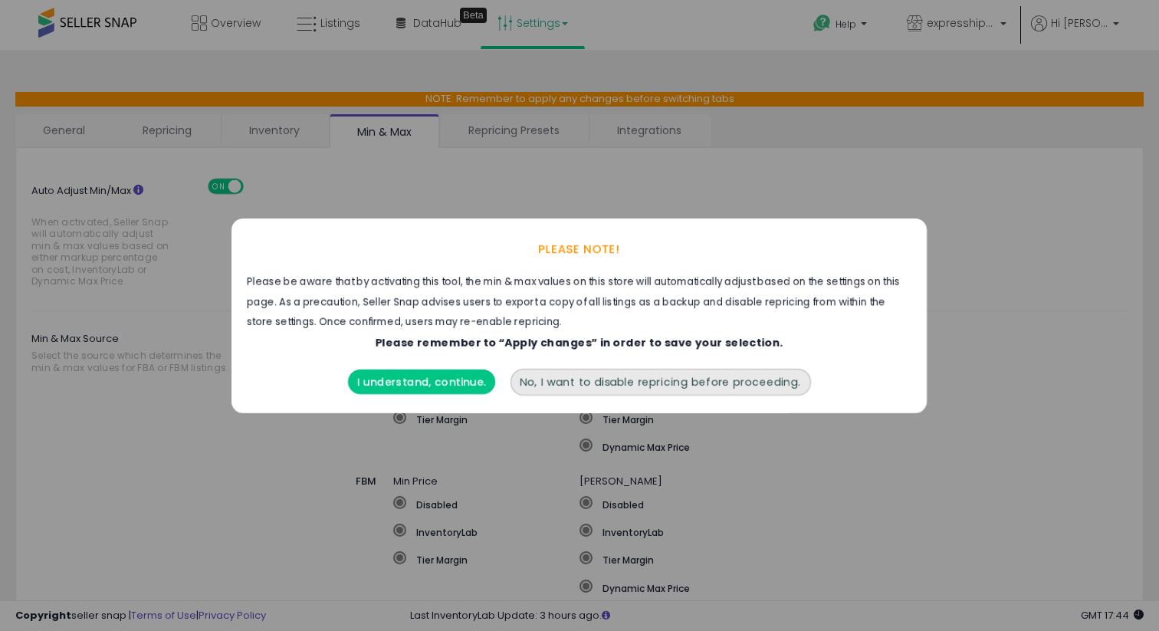
click at [429, 385] on button "I understand, continue." at bounding box center [421, 381] width 147 height 25
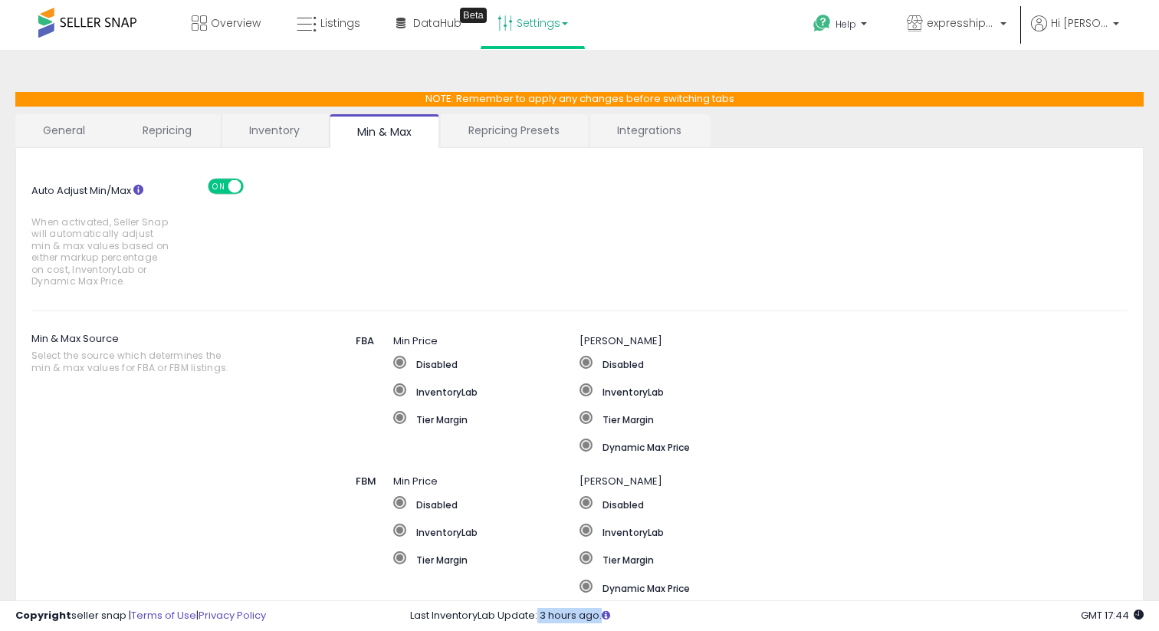
drag, startPoint x: 538, startPoint y: 609, endPoint x: 626, endPoint y: 610, distance: 87.4
click at [626, 610] on div "Last InventoryLab Update: 3 hours ago." at bounding box center [777, 616] width 734 height 15
click at [632, 609] on div "Last InventoryLab Update: 3 hours ago." at bounding box center [777, 616] width 734 height 15
click at [457, 416] on label "Tier Margin" at bounding box center [486, 418] width 186 height 15
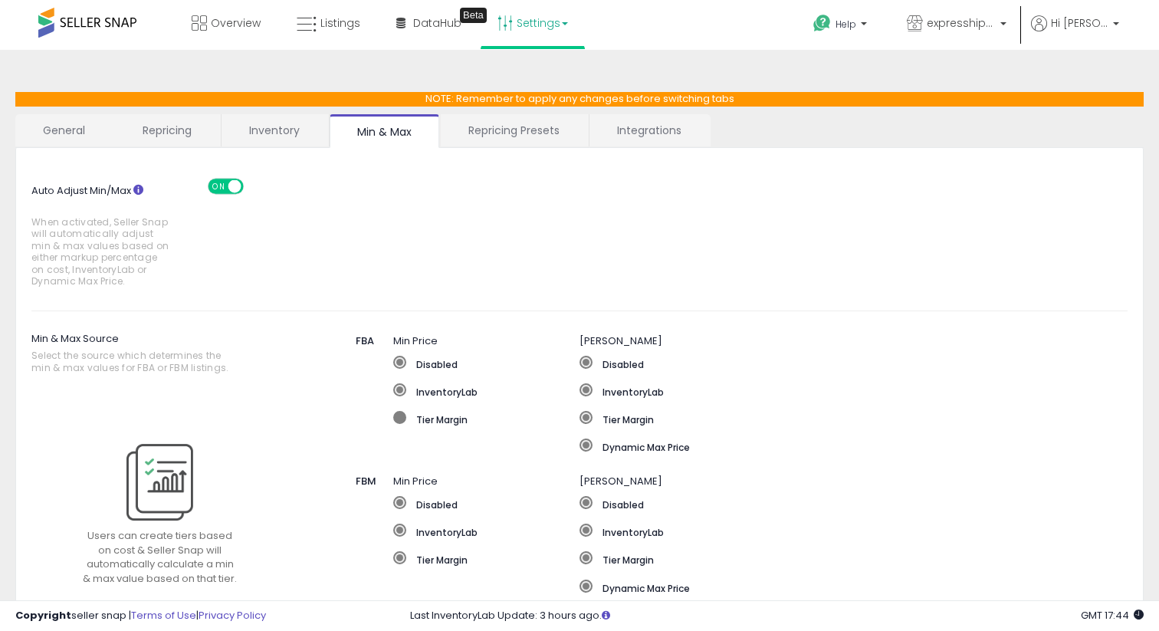
type input "***"
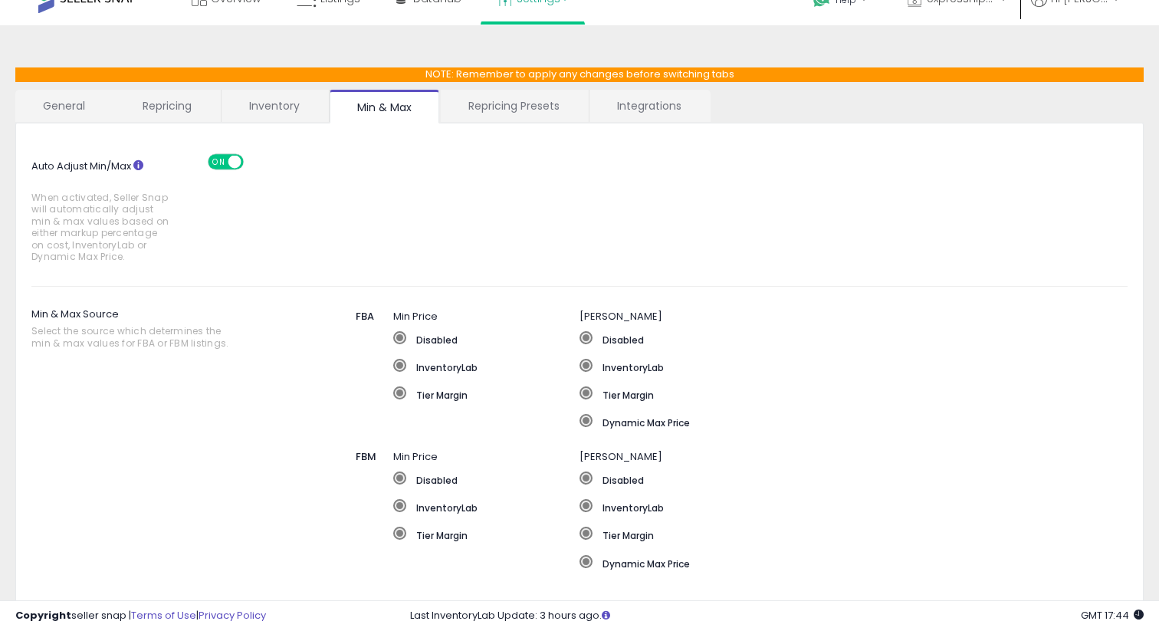
scroll to position [22, 0]
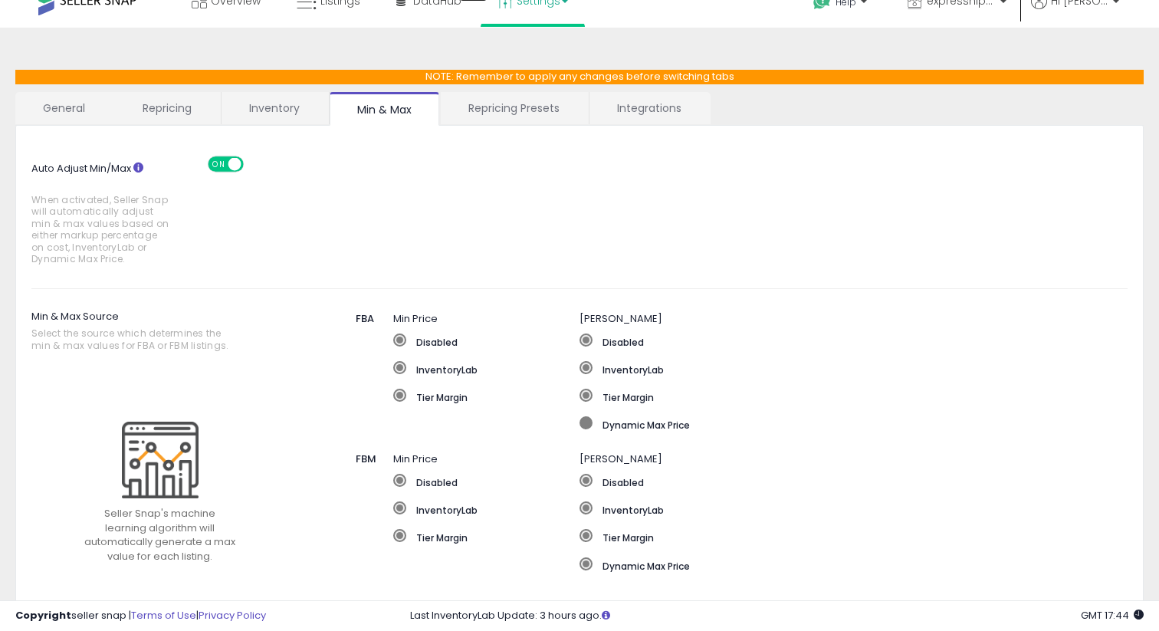
click at [639, 425] on label "Dynamic Max Price" at bounding box center [813, 423] width 466 height 15
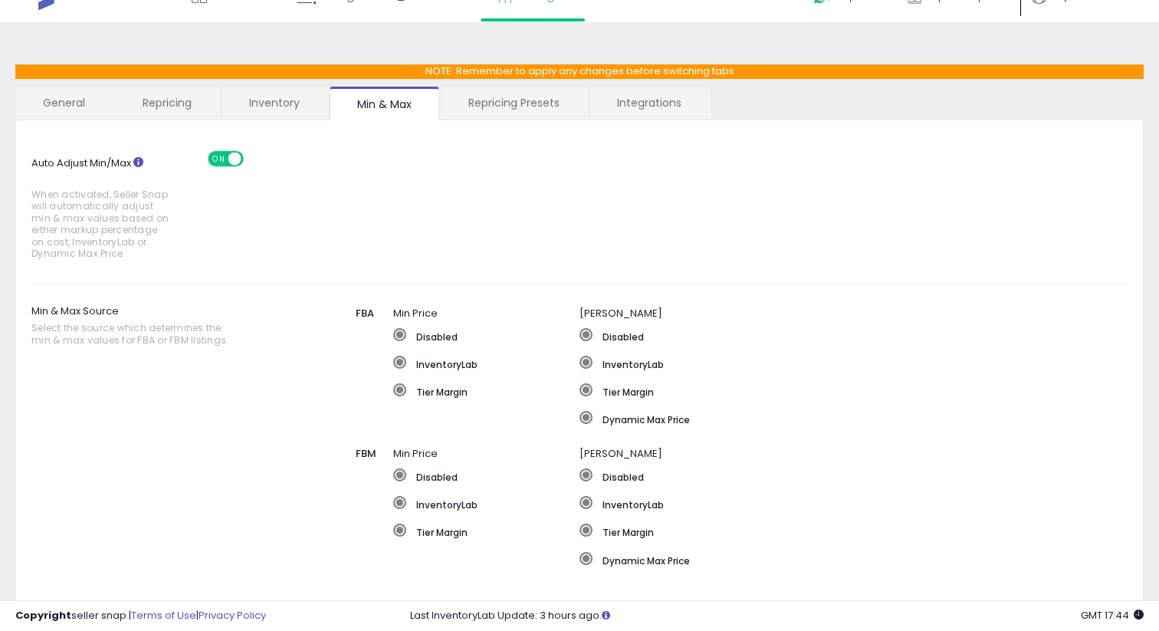
scroll to position [0, 0]
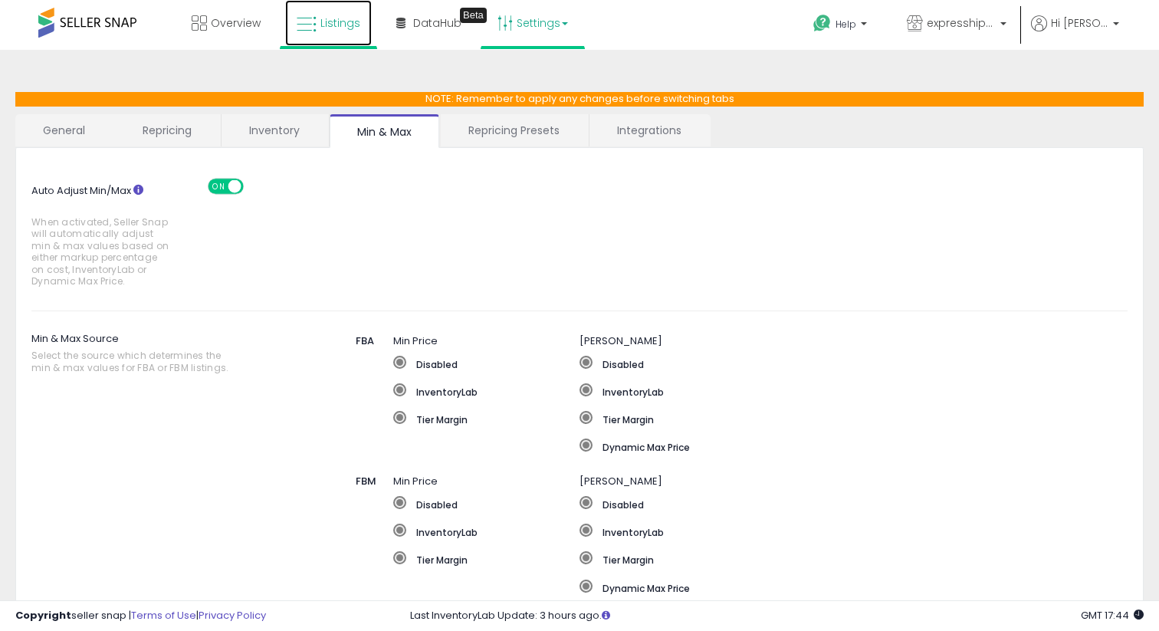
click at [327, 30] on span "Listings" at bounding box center [340, 22] width 40 height 15
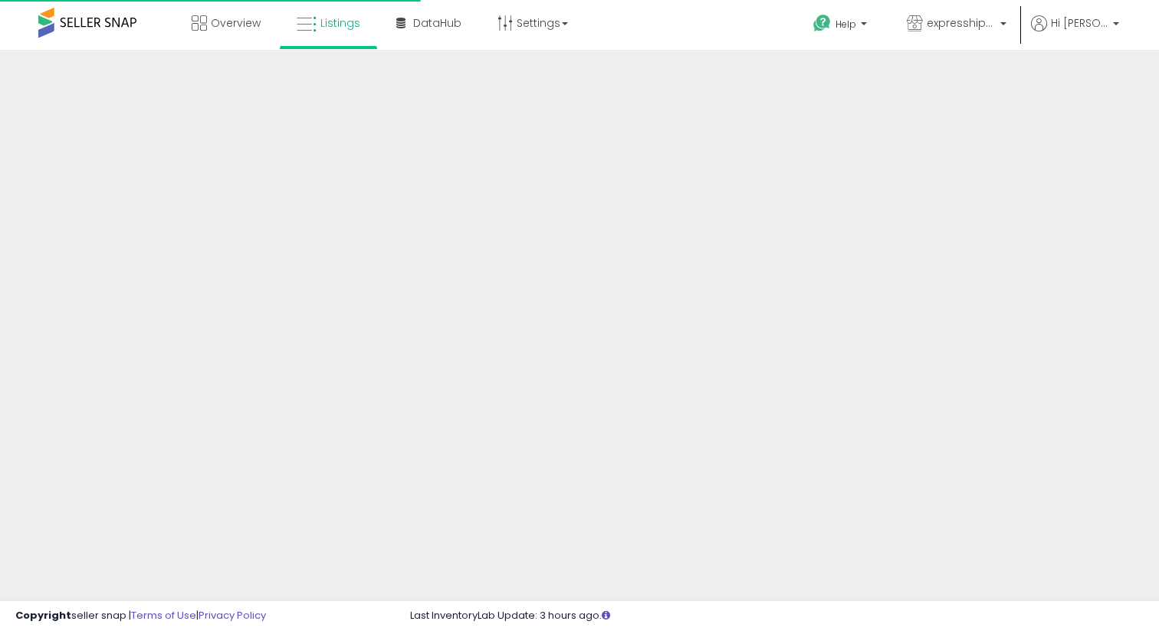
select select "*********"
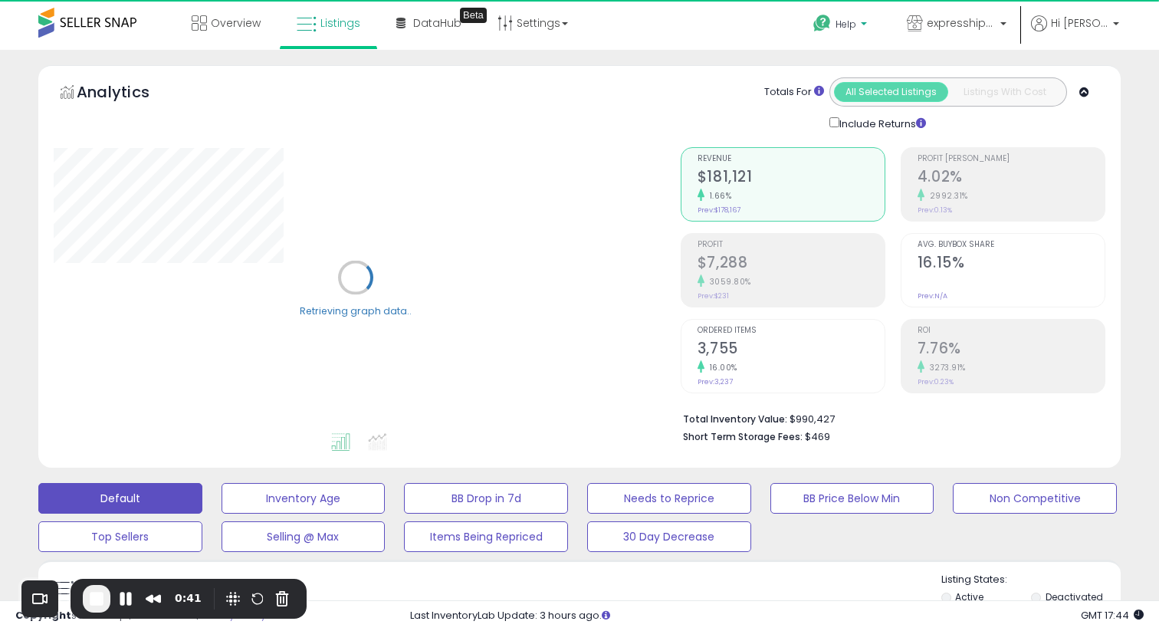
click at [858, 28] on p "Help" at bounding box center [842, 26] width 58 height 17
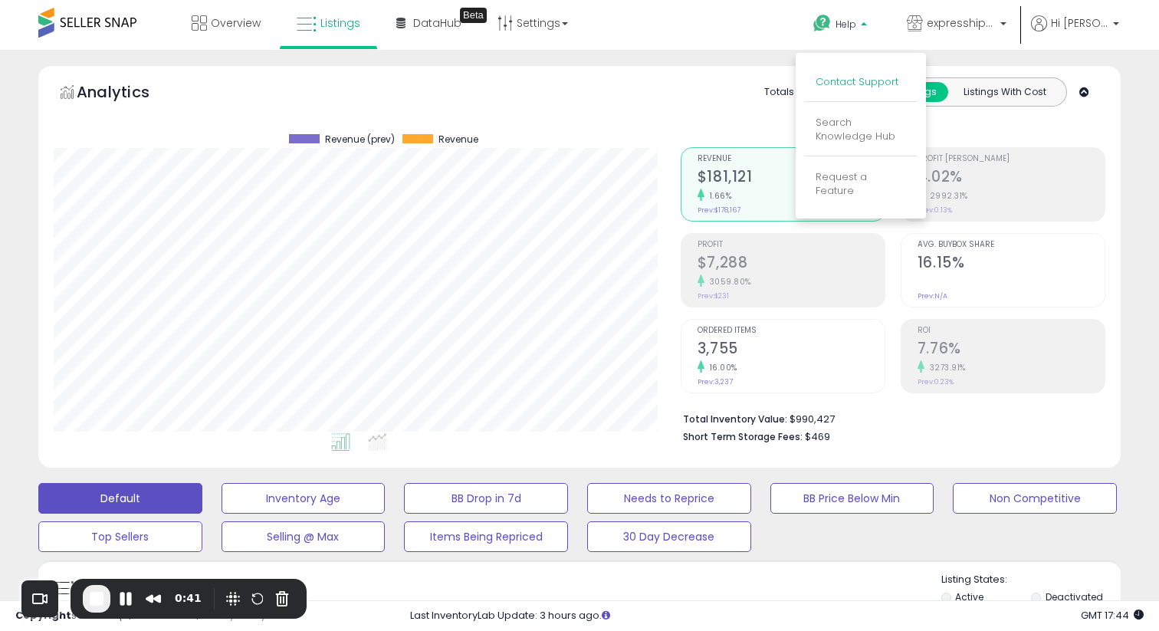
scroll to position [314, 626]
click at [848, 92] on li "Contact Support" at bounding box center [860, 83] width 113 height 38
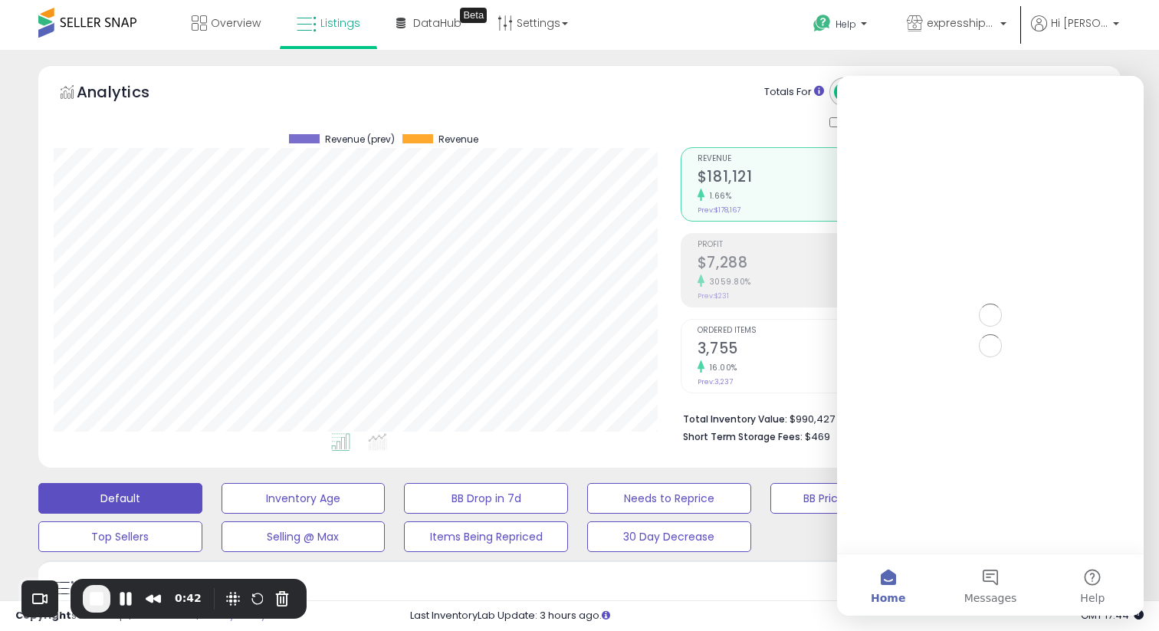
scroll to position [0, 0]
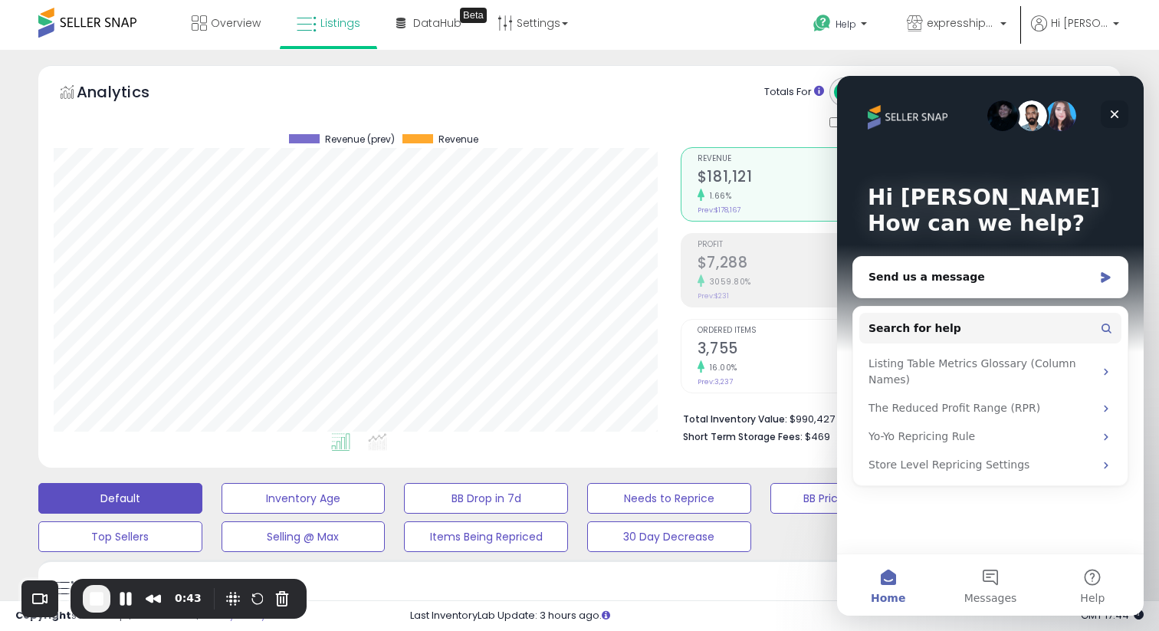
click at [1115, 113] on icon "Close" at bounding box center [1115, 114] width 8 height 8
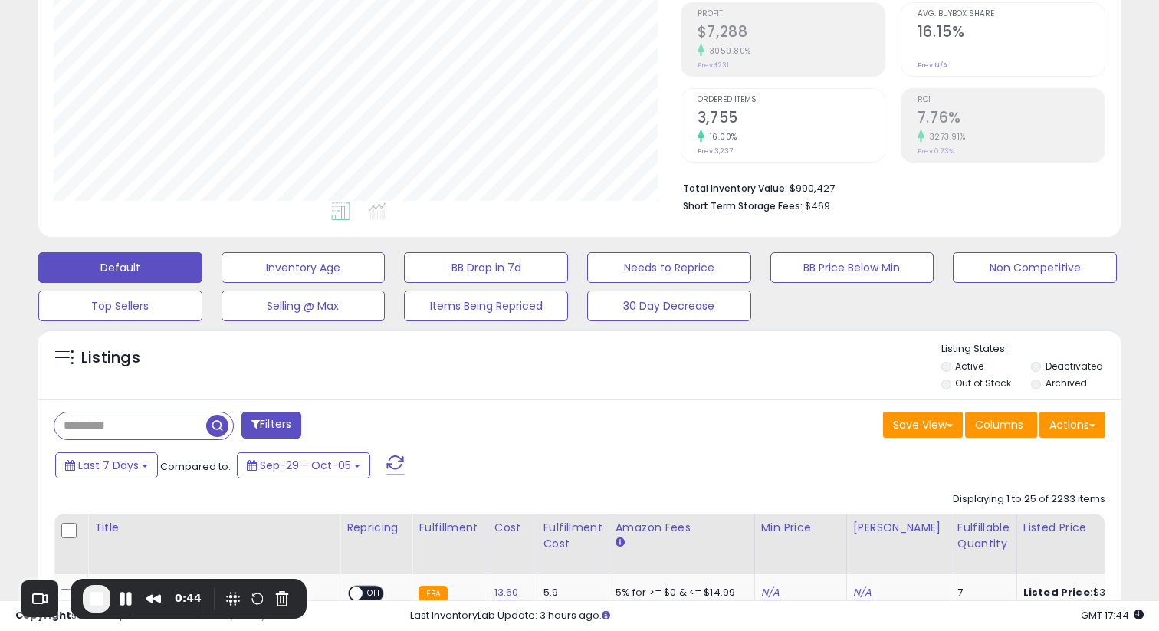
scroll to position [232, 0]
click at [1069, 428] on button "Actions" at bounding box center [1072, 424] width 66 height 26
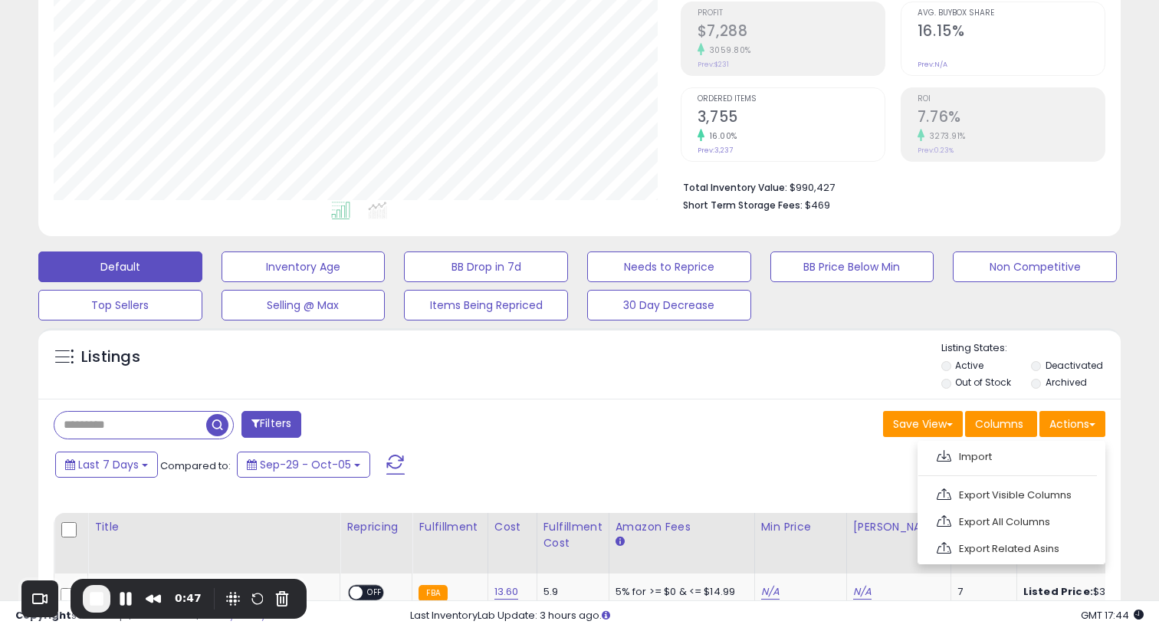
click at [828, 473] on div "Last 7 Days Compared to: Sep-29 - Oct-05" at bounding box center [445, 466] width 789 height 34
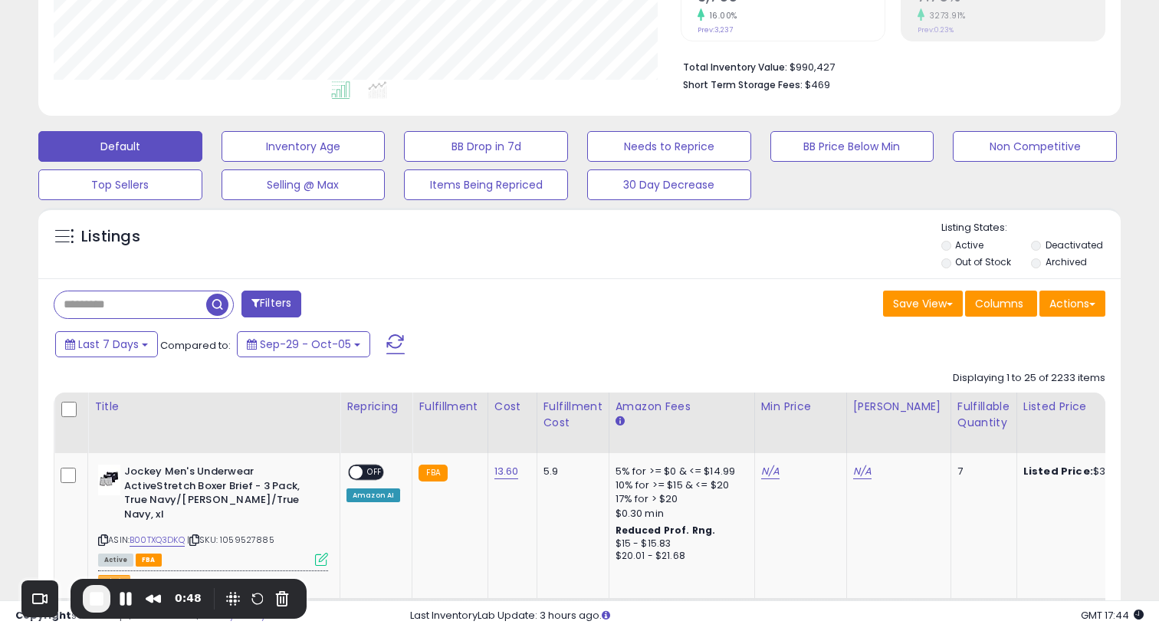
scroll to position [353, 0]
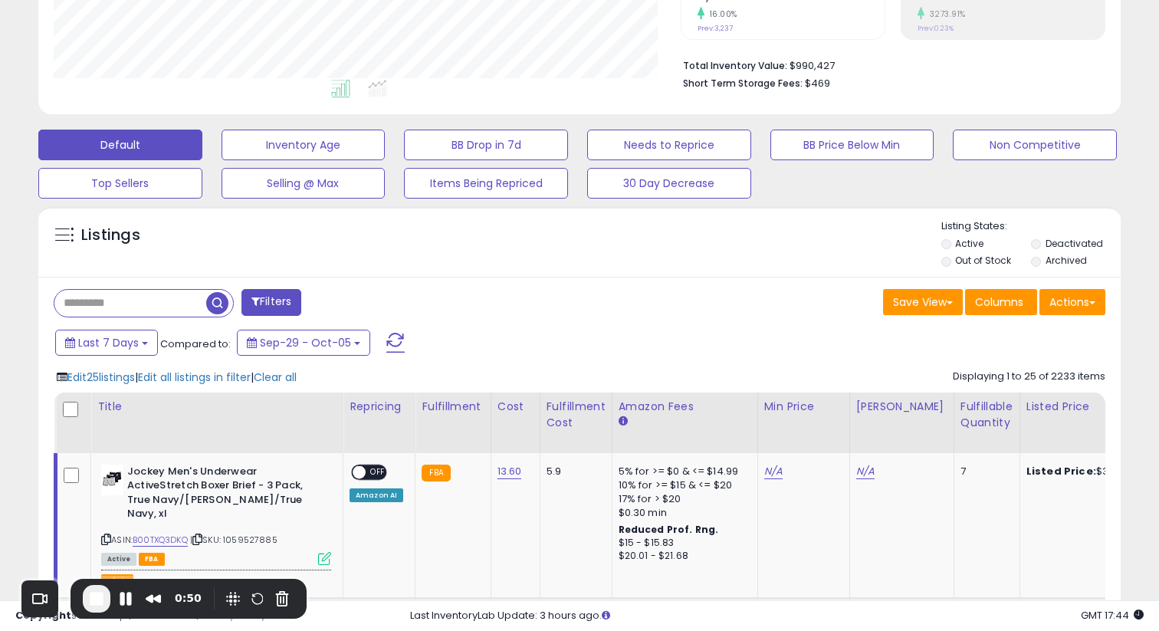
click at [221, 376] on span "Edit all listings in filter" at bounding box center [194, 376] width 113 height 15
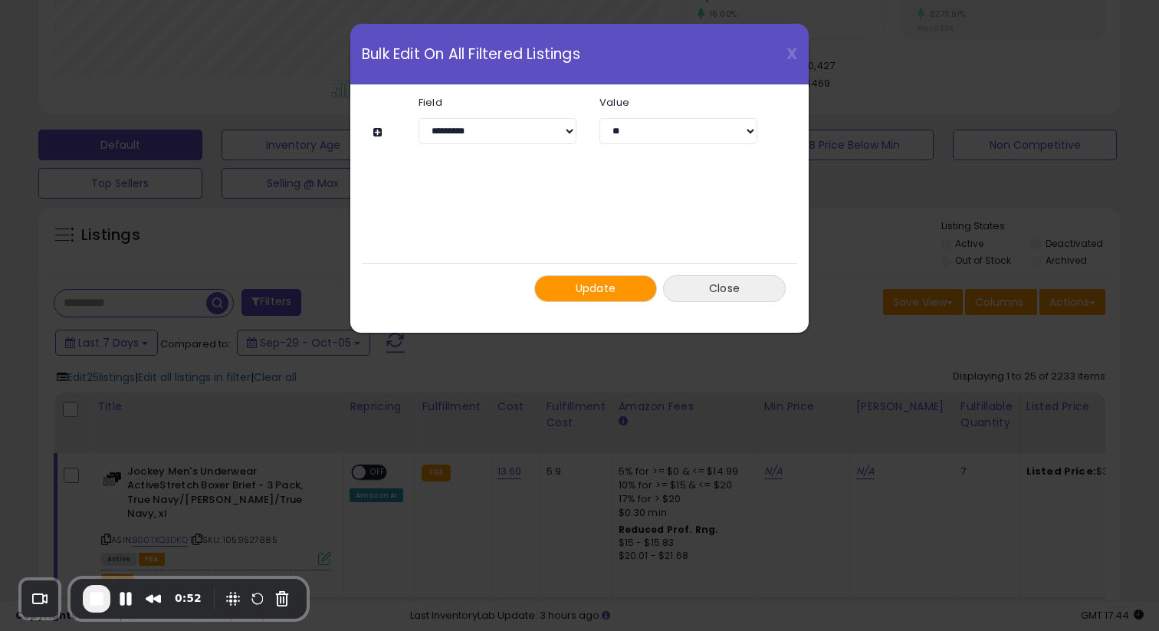
click at [762, 286] on button "Close" at bounding box center [724, 288] width 123 height 27
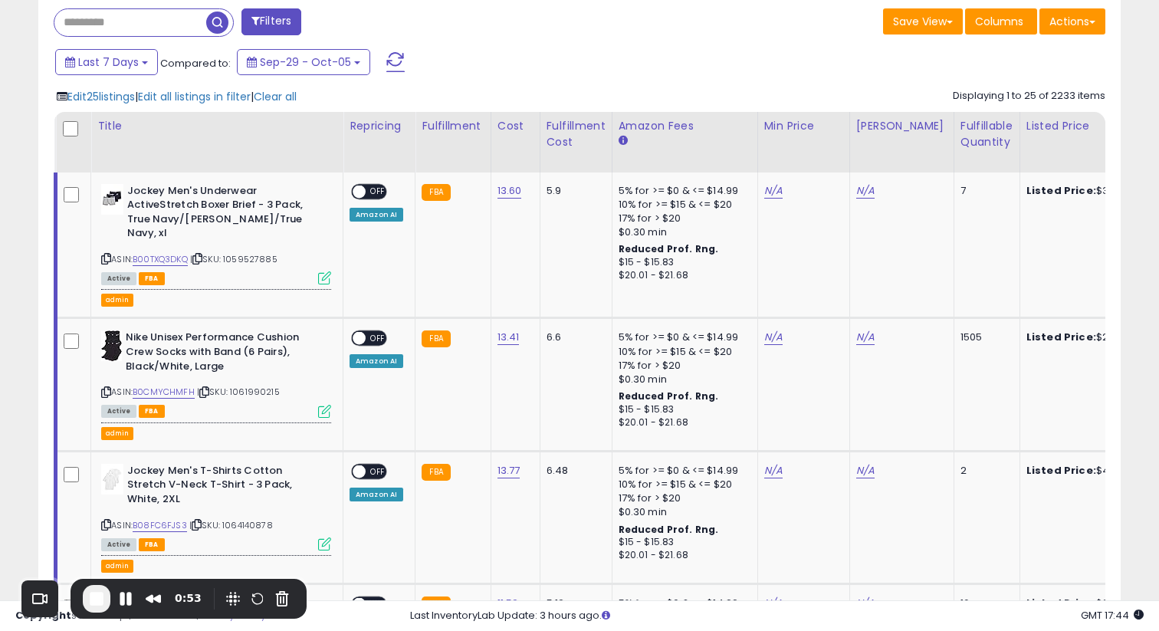
scroll to position [639, 0]
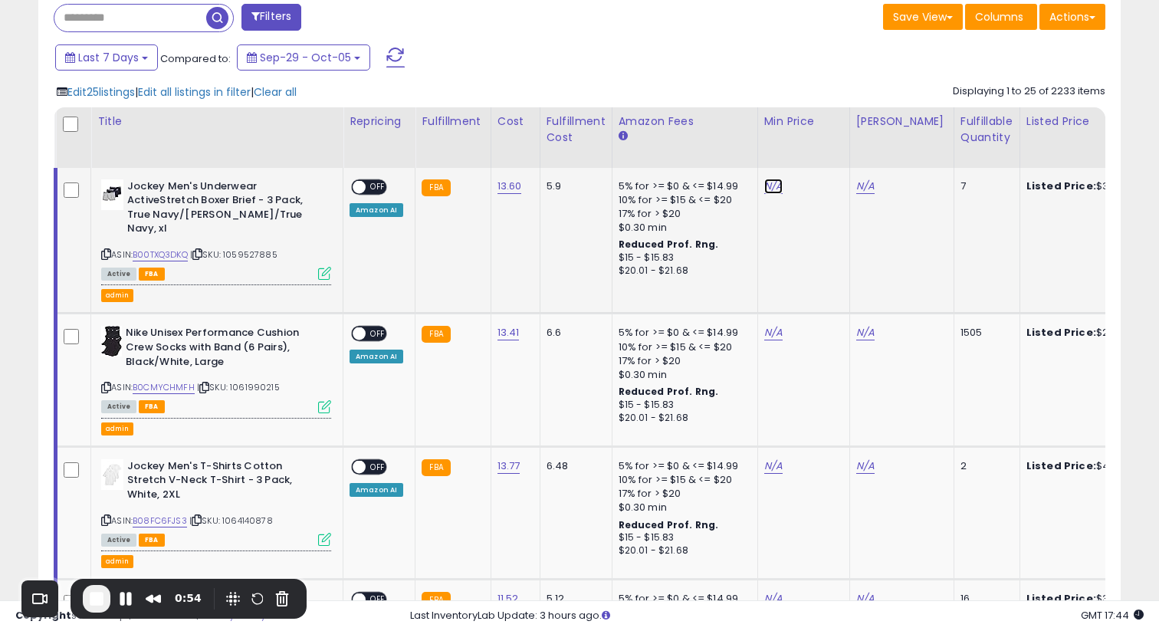
click at [769, 186] on link "N/A" at bounding box center [773, 186] width 18 height 15
click at [862, 149] on button "button" at bounding box center [849, 147] width 26 height 23
click at [324, 277] on icon at bounding box center [324, 273] width 13 height 13
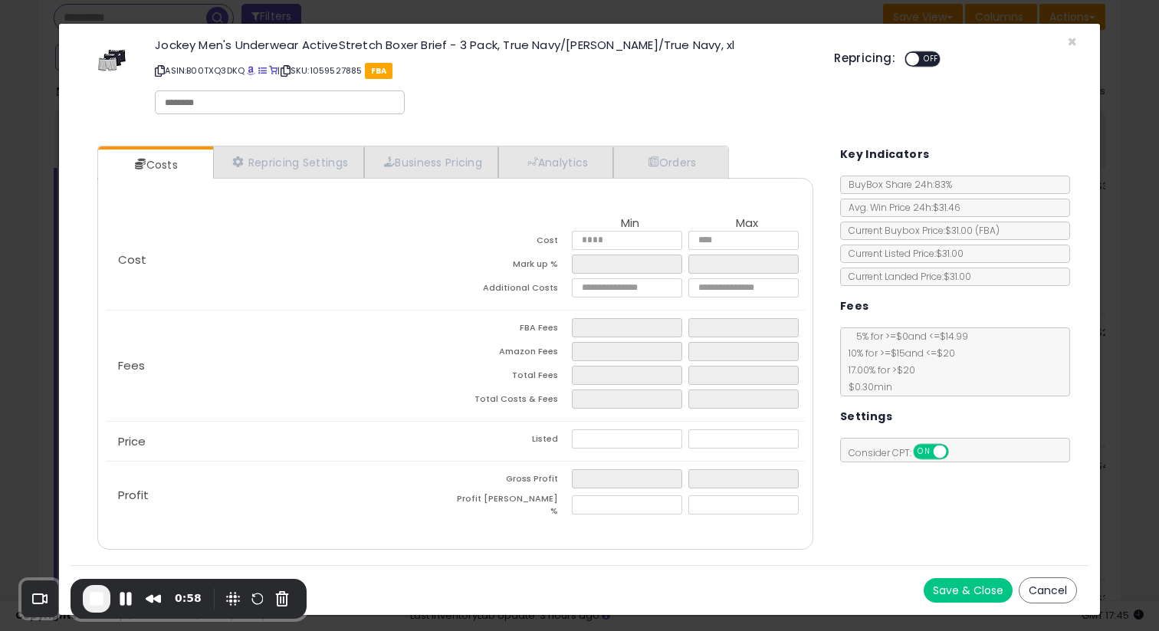
click at [1137, 343] on div "× Close Jockey Men's Underwear ActiveStretch Boxer Brief - 3 Pack, True Navy/Gr…" at bounding box center [579, 315] width 1159 height 631
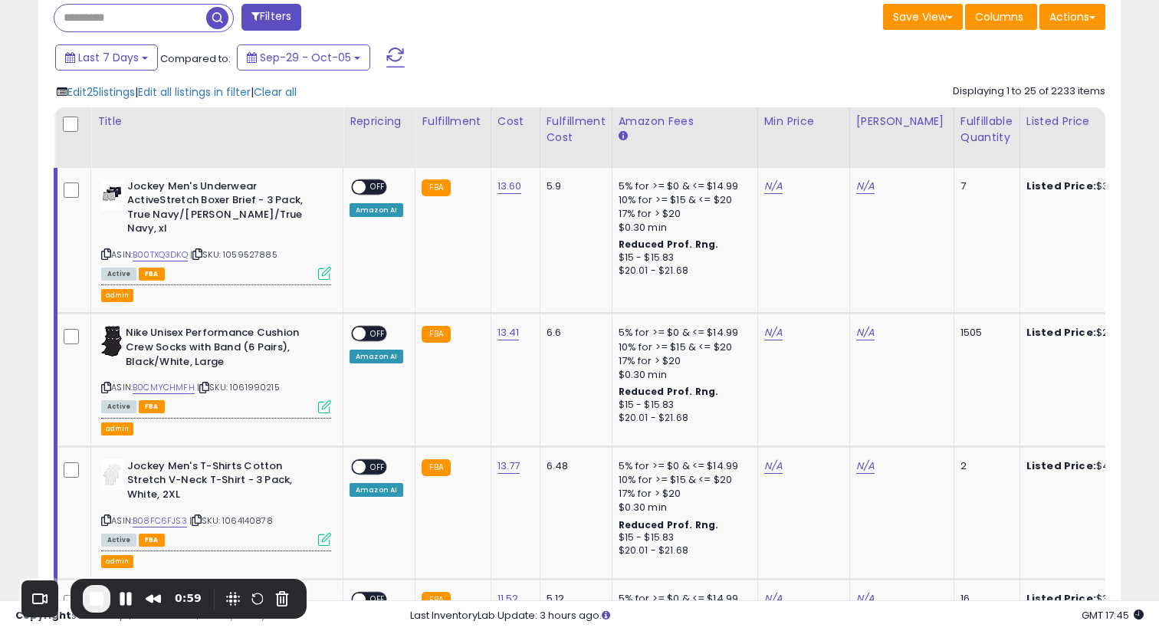
scroll to position [0, 0]
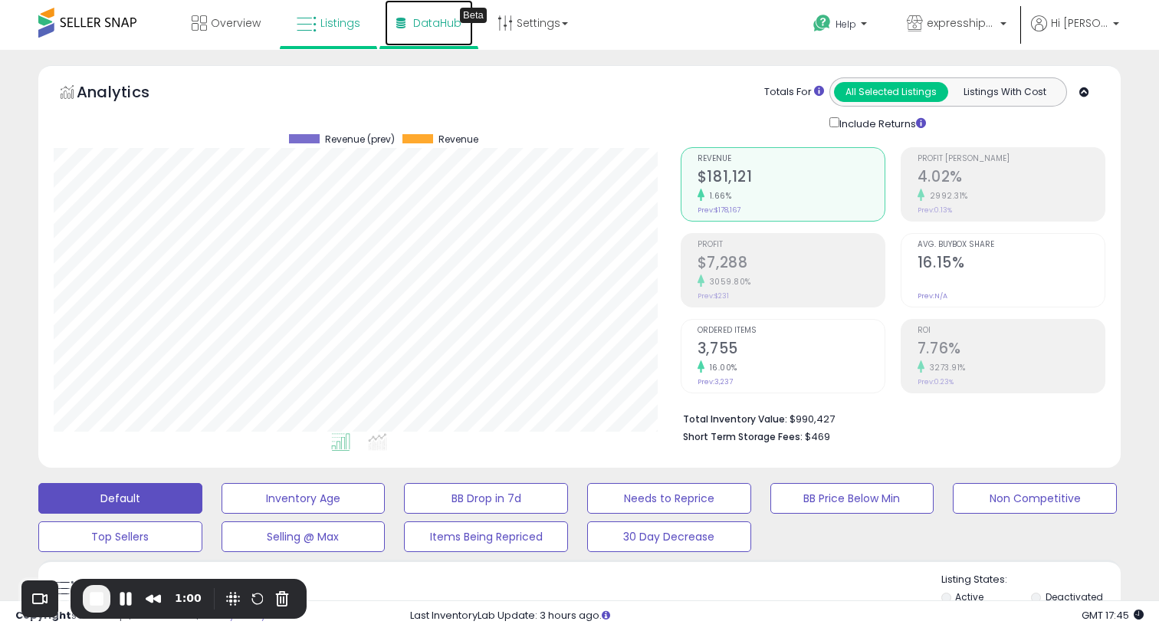
click at [436, 38] on link "DataHub Beta" at bounding box center [429, 23] width 88 height 46
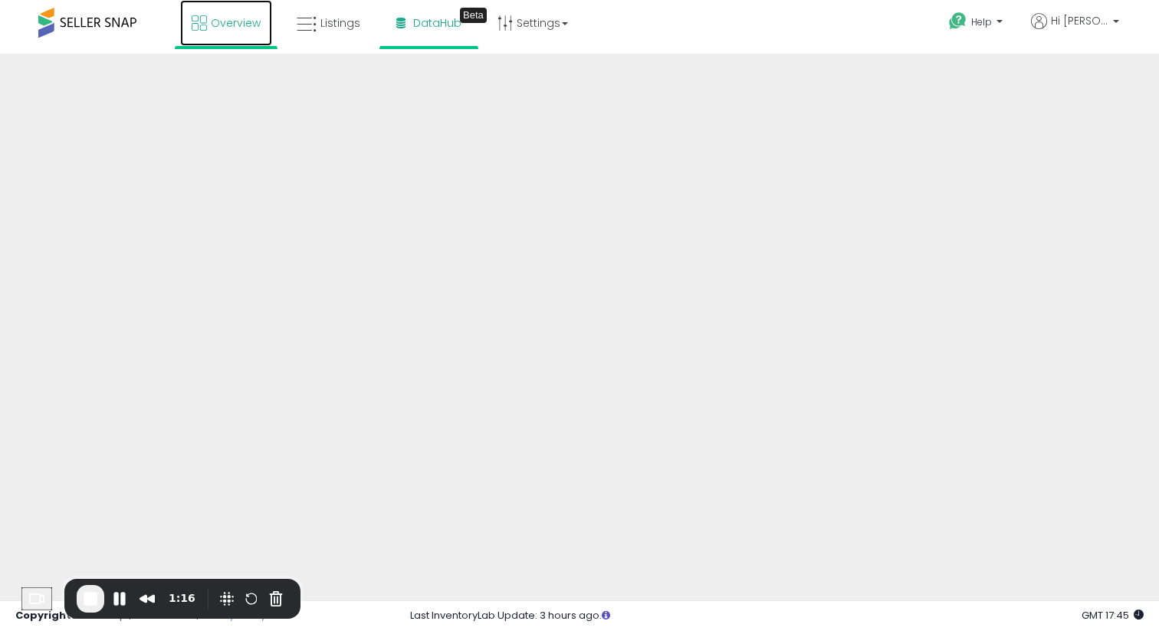
click at [224, 27] on span "Overview" at bounding box center [236, 22] width 50 height 15
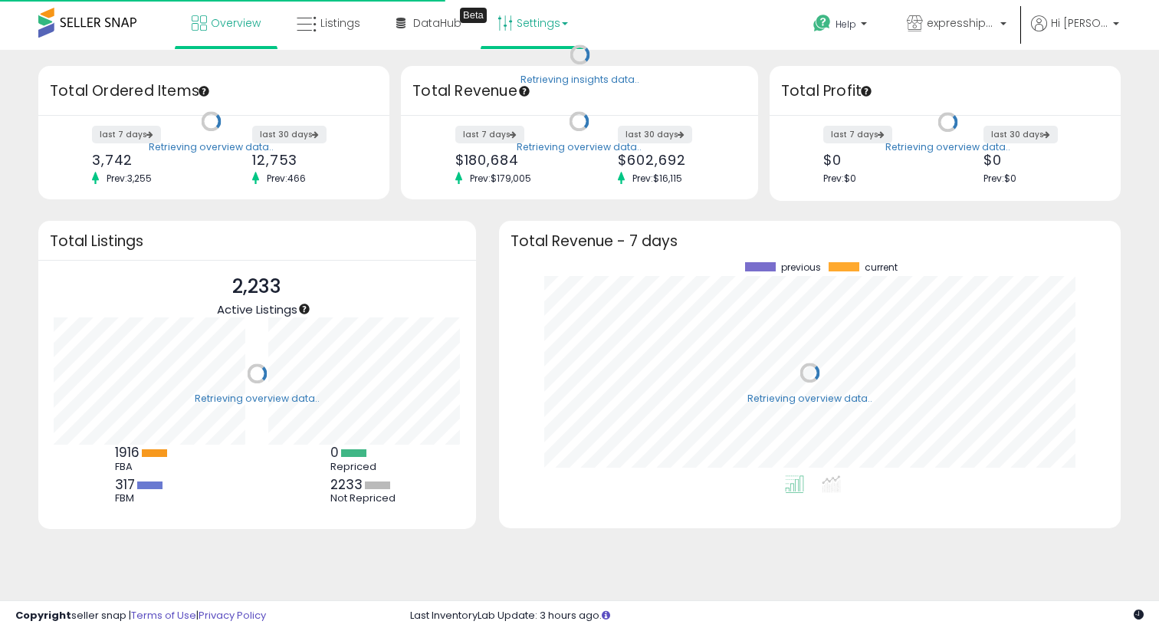
scroll to position [213, 591]
click at [547, 16] on link "Settings" at bounding box center [533, 23] width 94 height 46
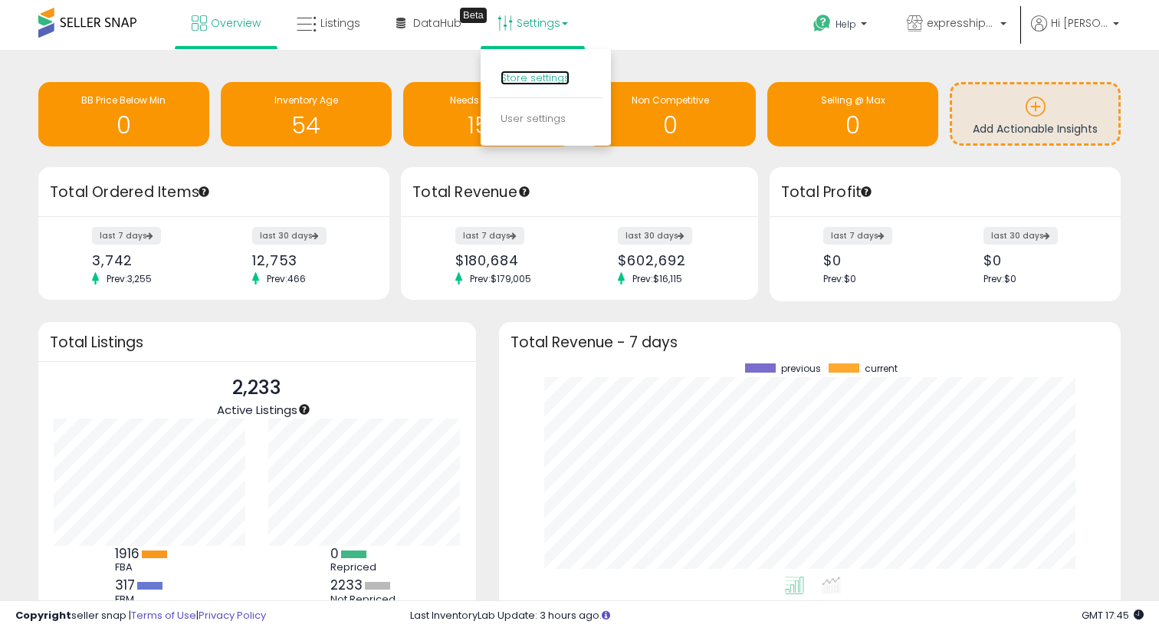
click at [540, 74] on link "Store settings" at bounding box center [535, 78] width 69 height 15
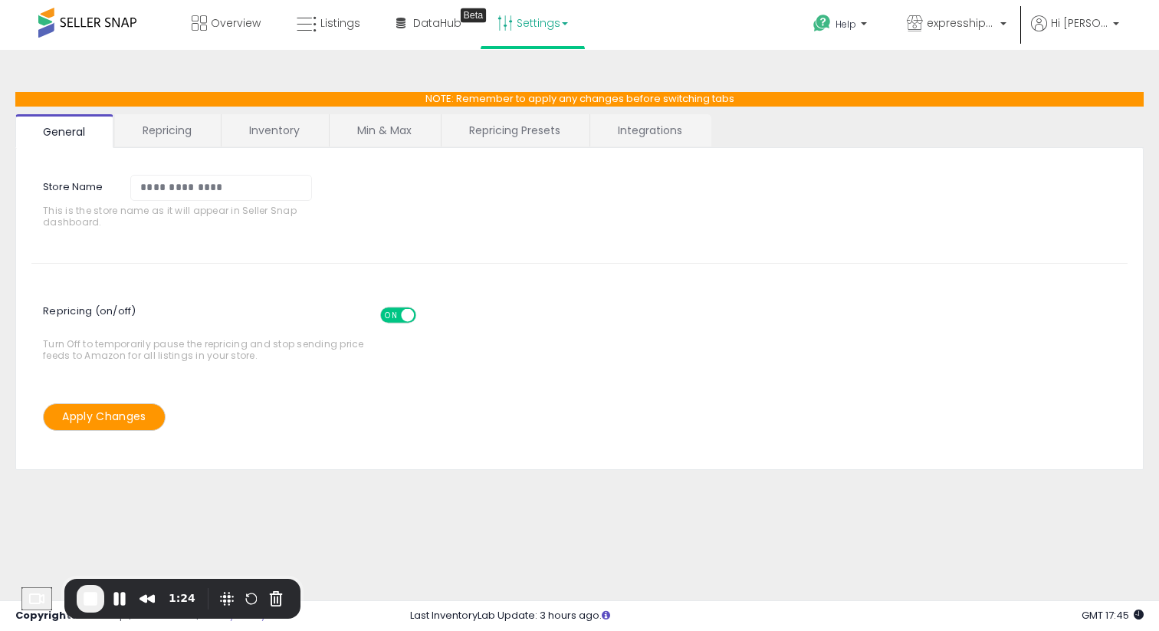
click at [495, 130] on link "Repricing Presets" at bounding box center [515, 130] width 146 height 32
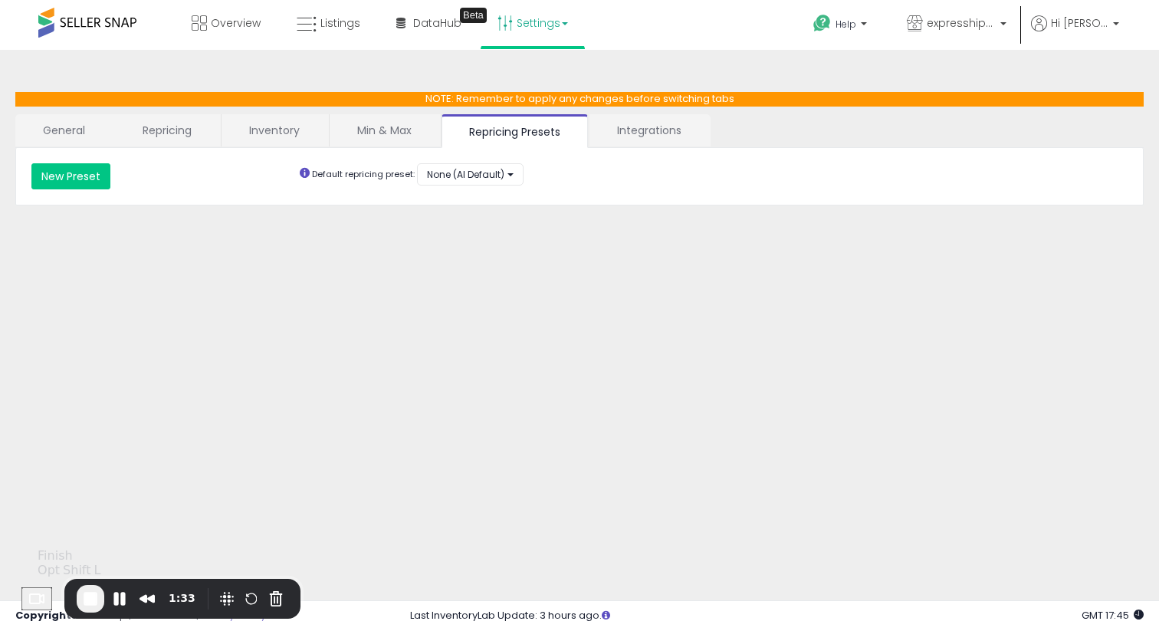
click at [100, 604] on span "End Recording" at bounding box center [90, 598] width 18 height 18
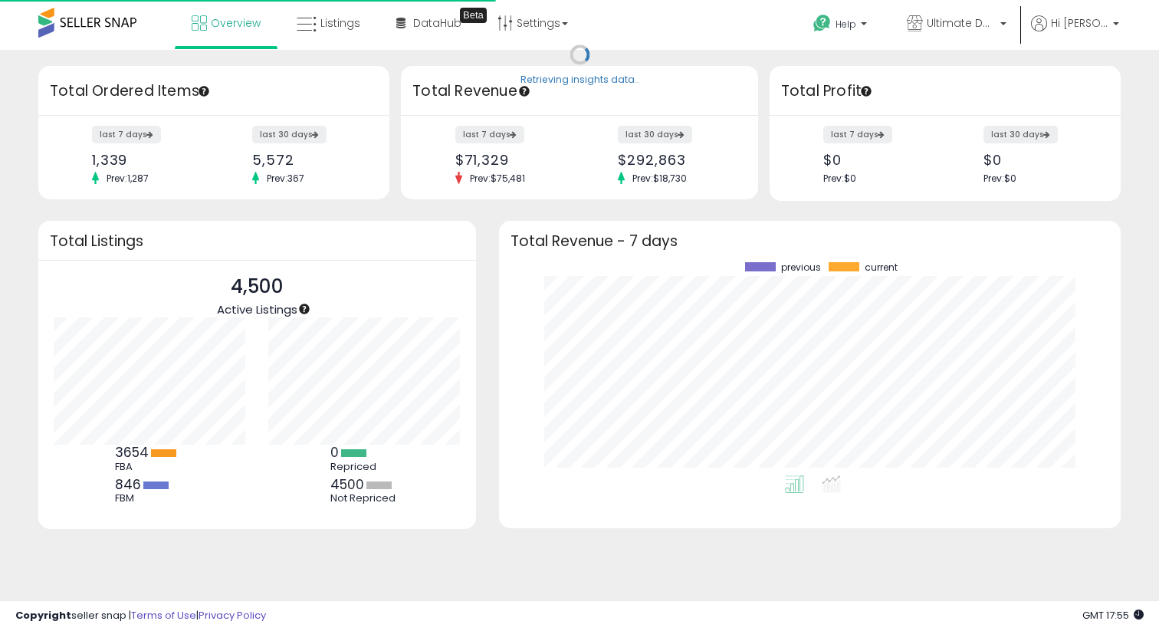
scroll to position [213, 591]
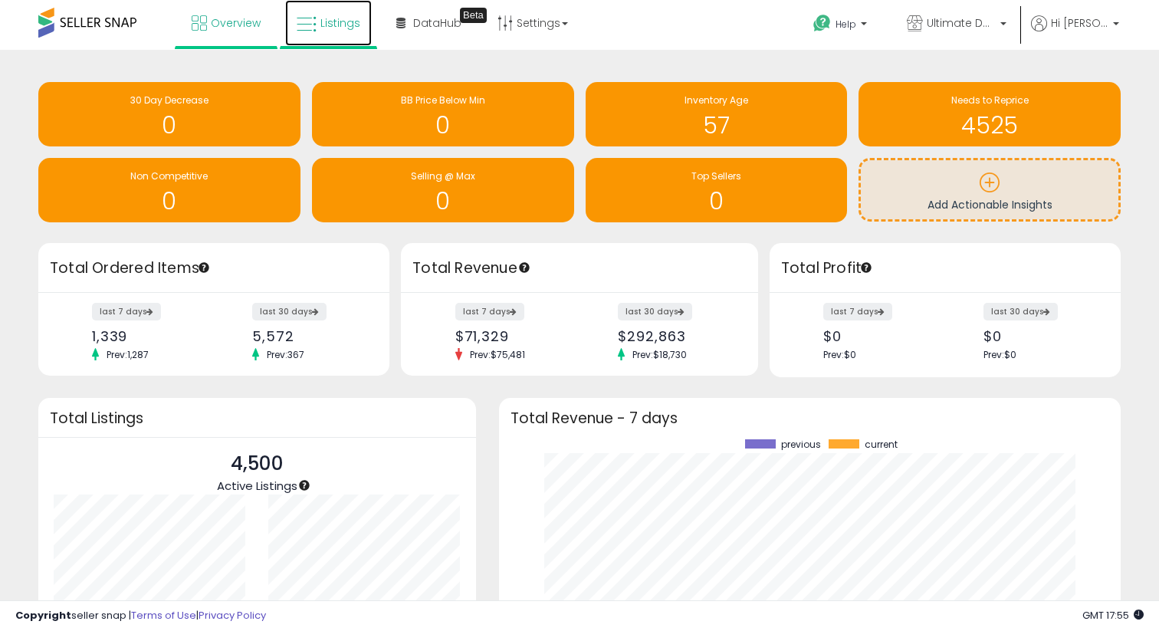
click at [346, 18] on span "Listings" at bounding box center [340, 22] width 40 height 15
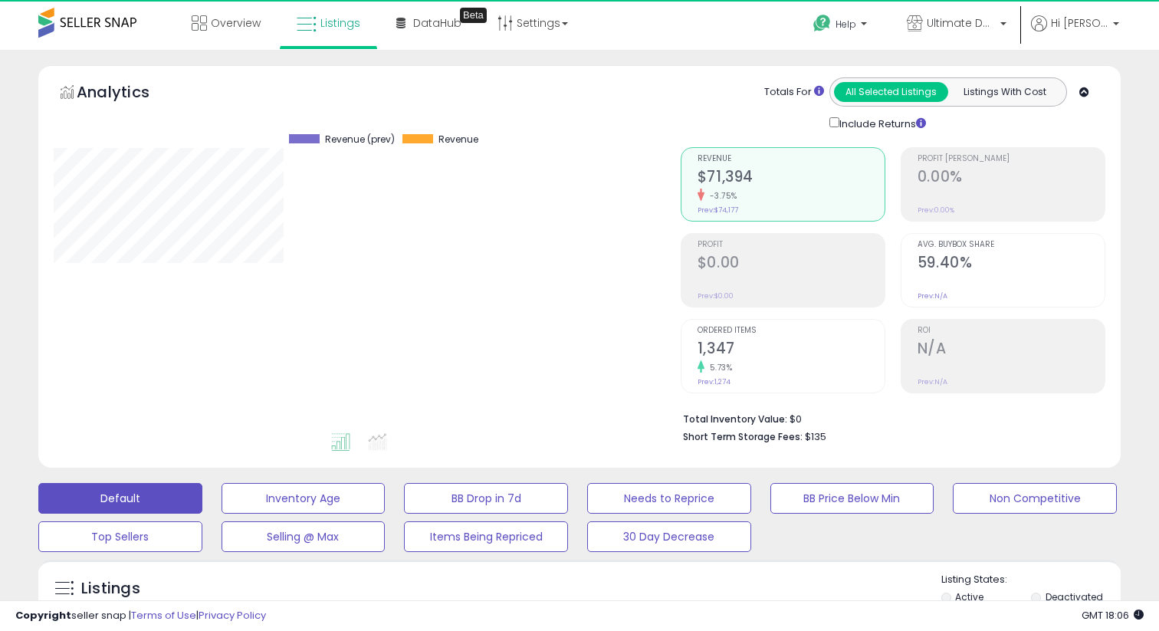
scroll to position [314, 626]
